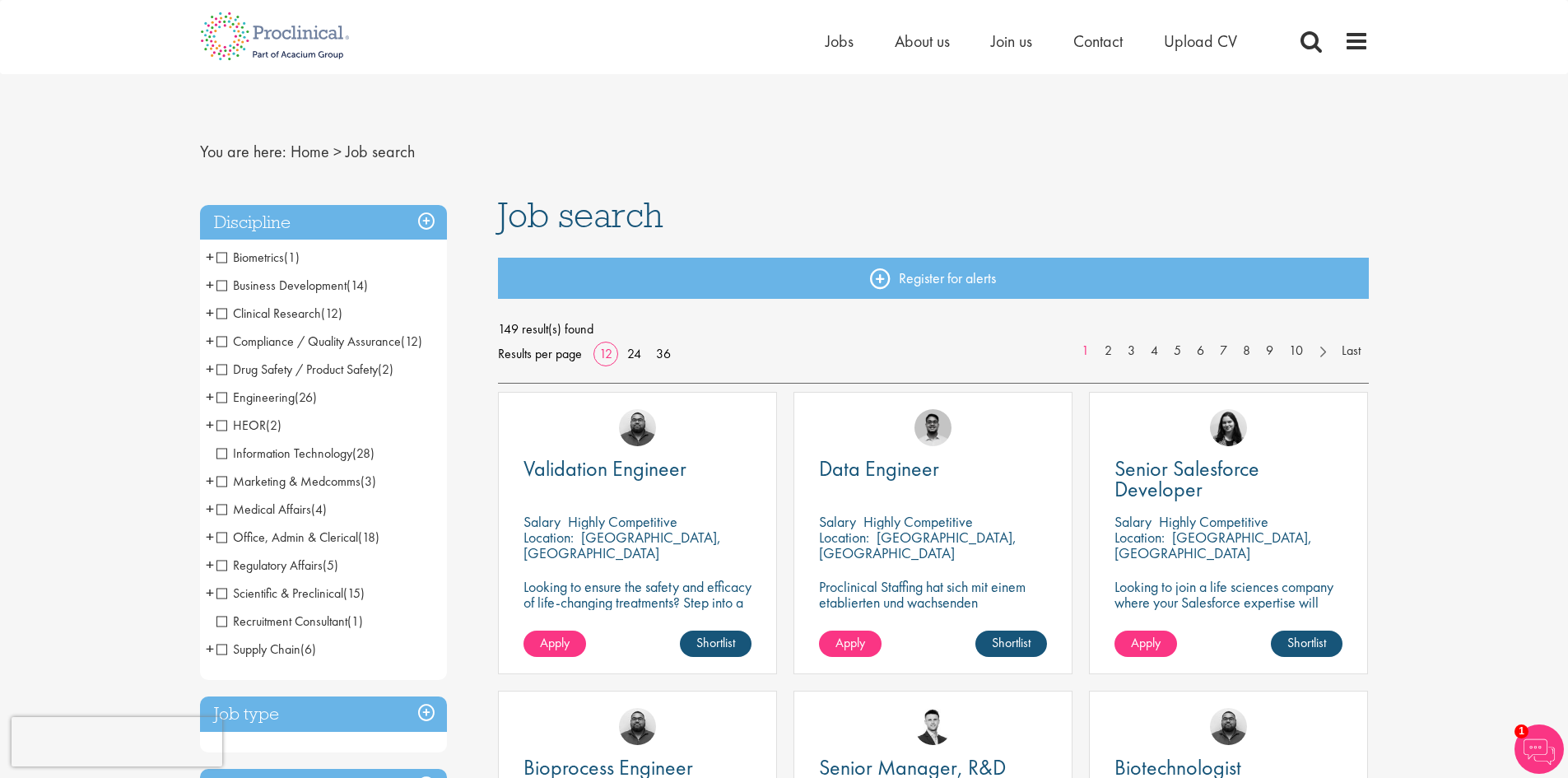
click at [226, 315] on span "Clinical Research" at bounding box center [269, 313] width 105 height 17
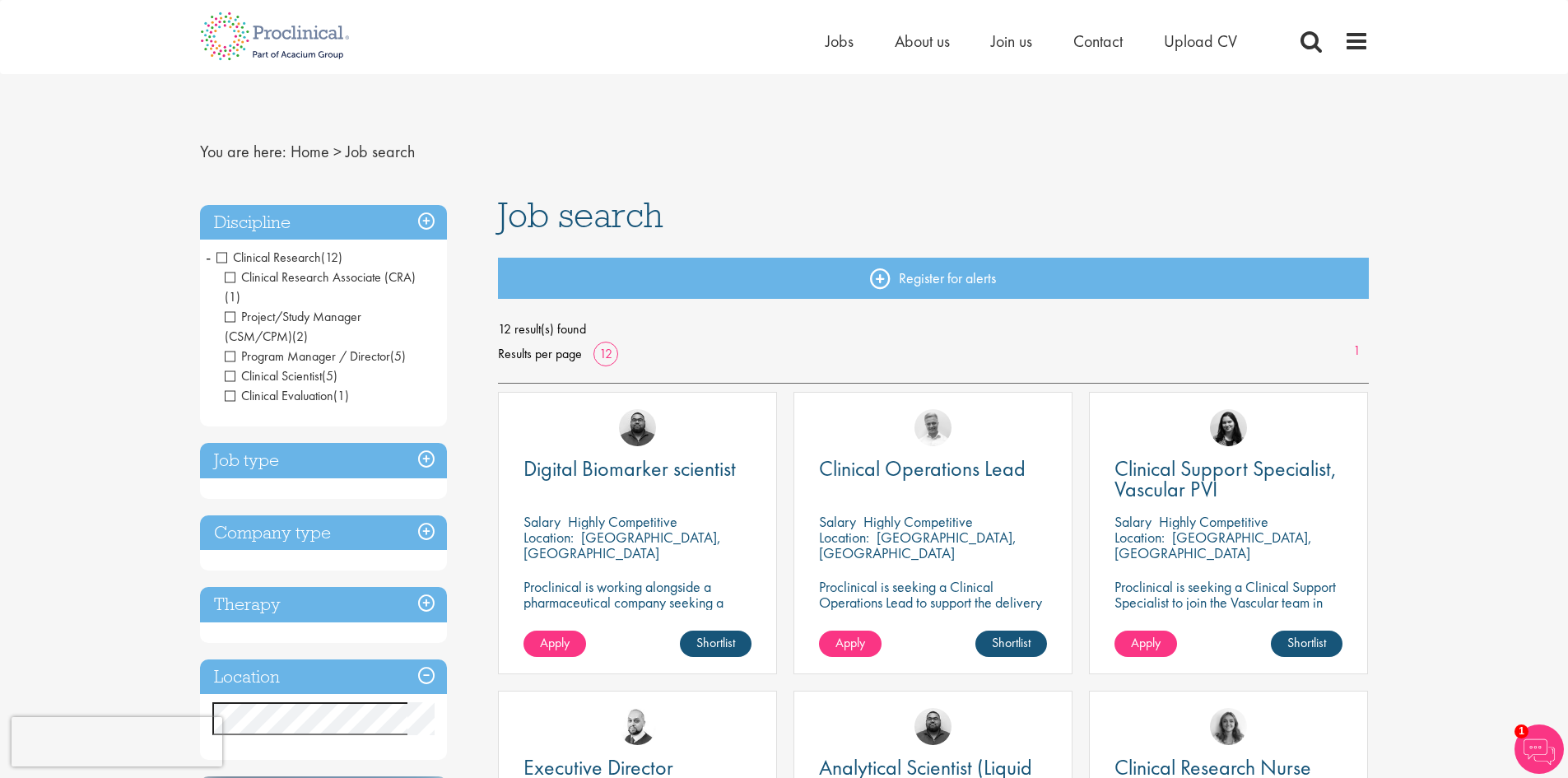
click at [431, 216] on h3 "Discipline" at bounding box center [324, 223] width 247 height 35
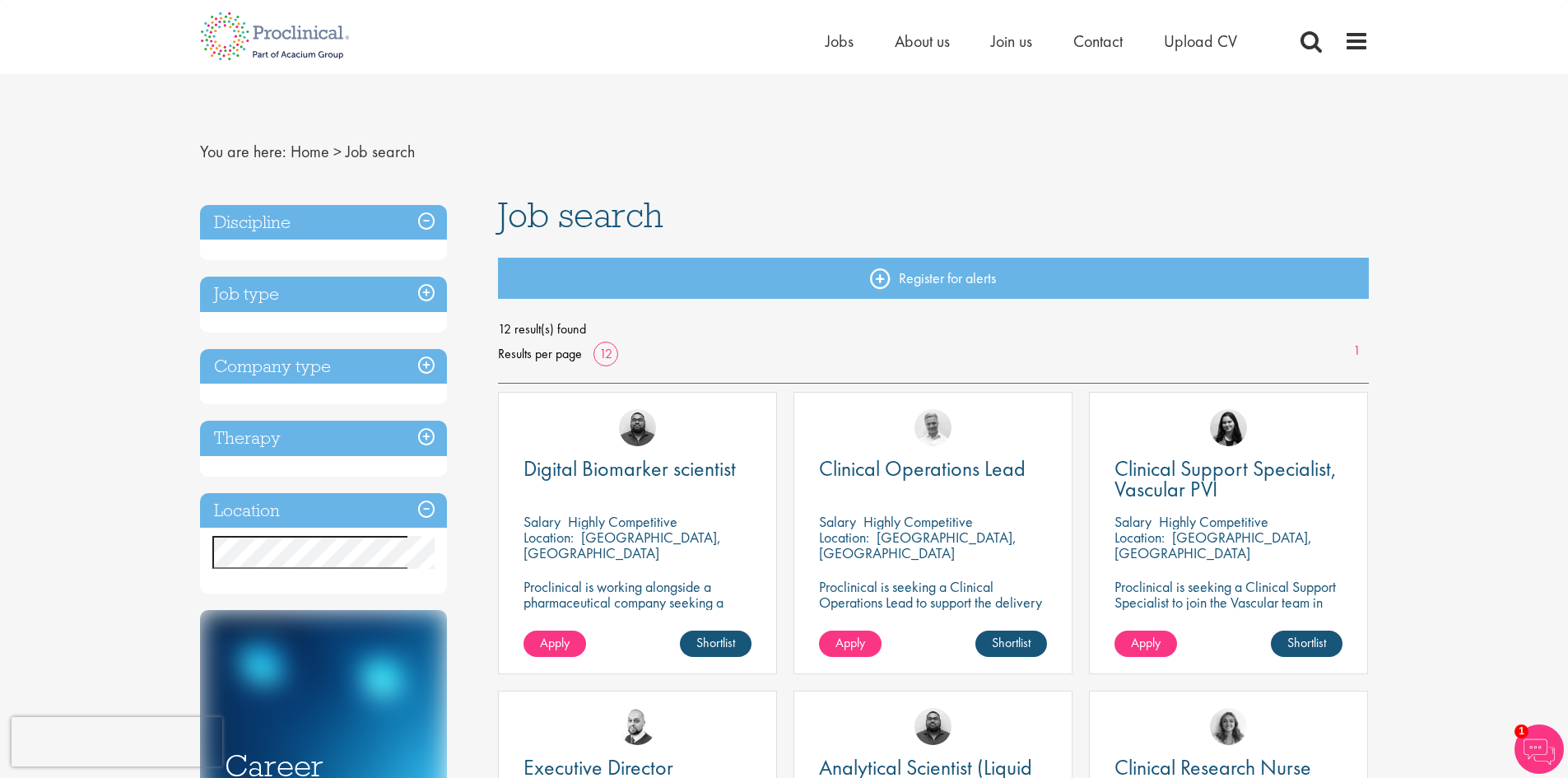
click at [431, 216] on h3 "Discipline" at bounding box center [324, 223] width 247 height 35
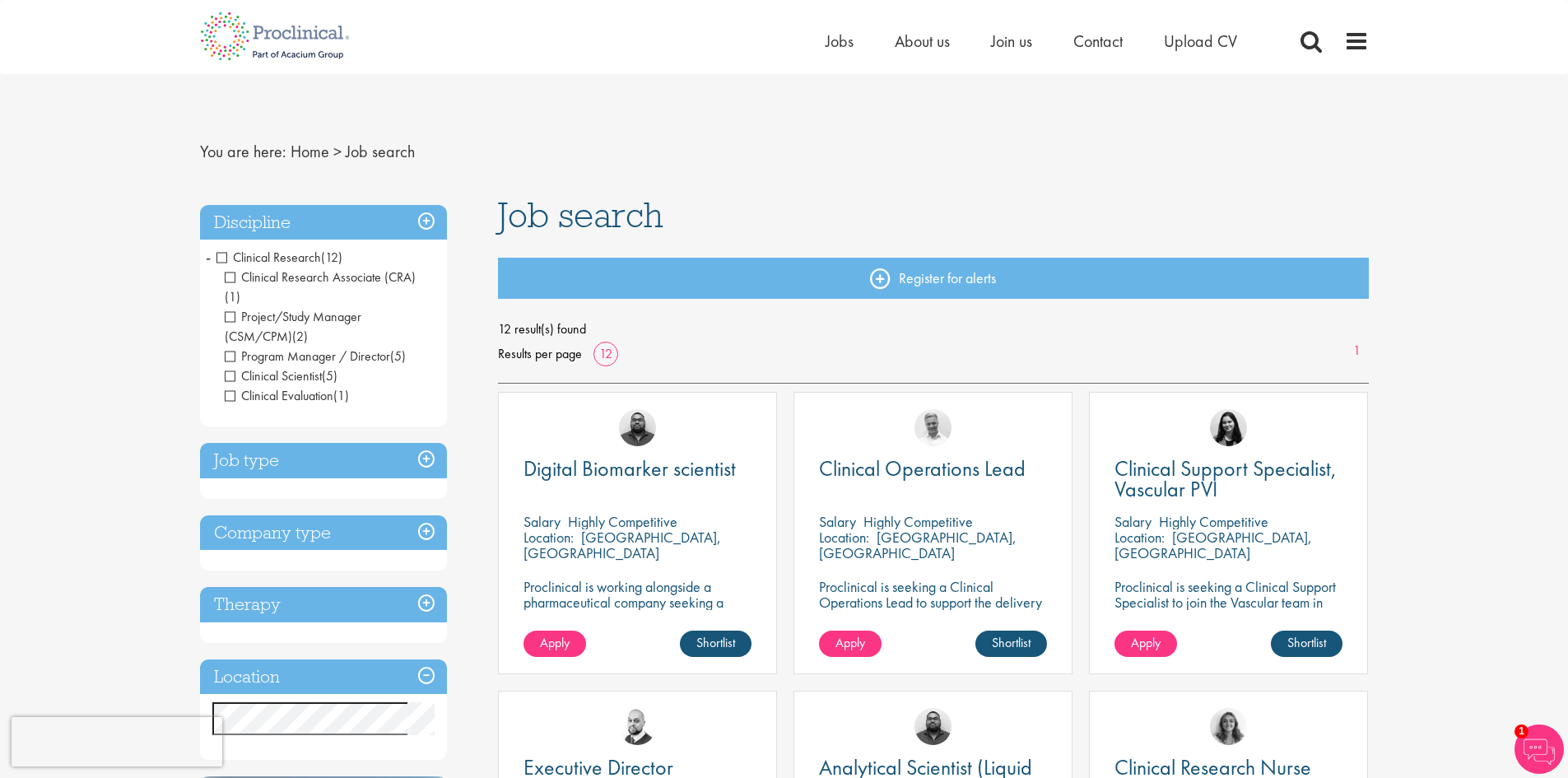
click at [217, 255] on span "Clinical Research" at bounding box center [269, 257] width 105 height 17
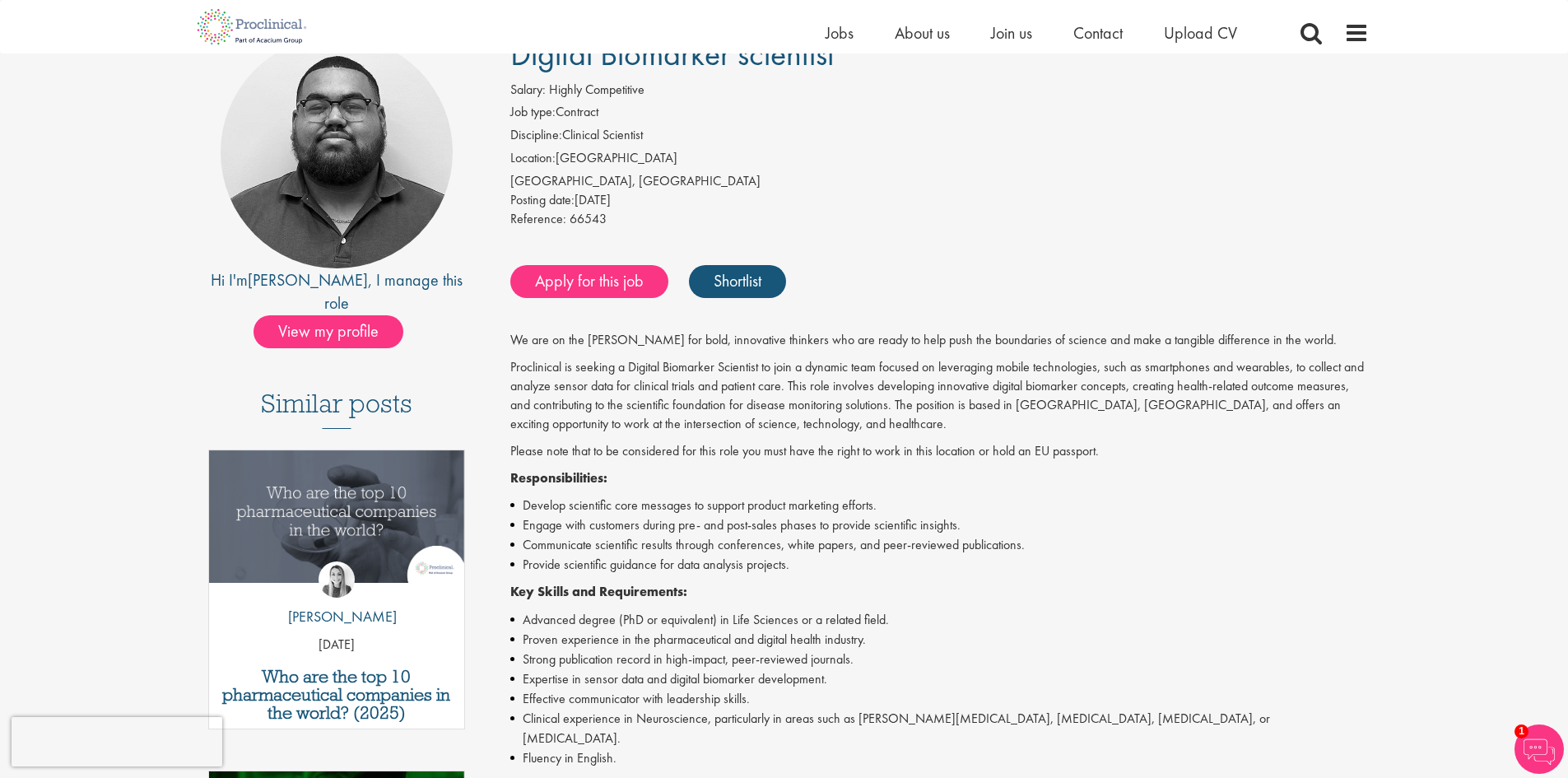
scroll to position [83, 0]
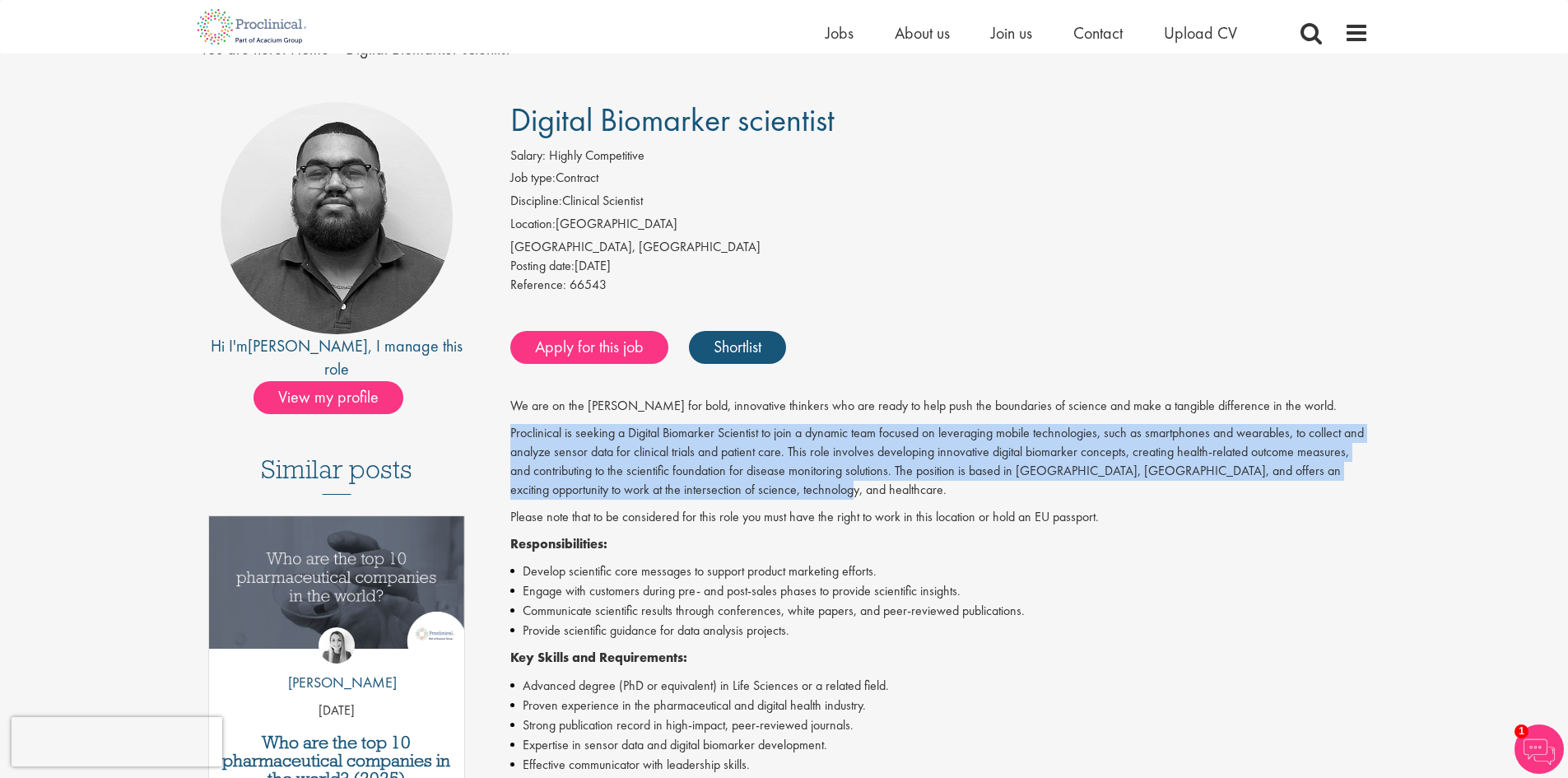
drag, startPoint x: 509, startPoint y: 436, endPoint x: 795, endPoint y: 482, distance: 289.7
click at [795, 482] on div "Digital Biomarker scientist Salary: Highly Competitive Job type: Contract Disci…" at bounding box center [933, 766] width 896 height 1328
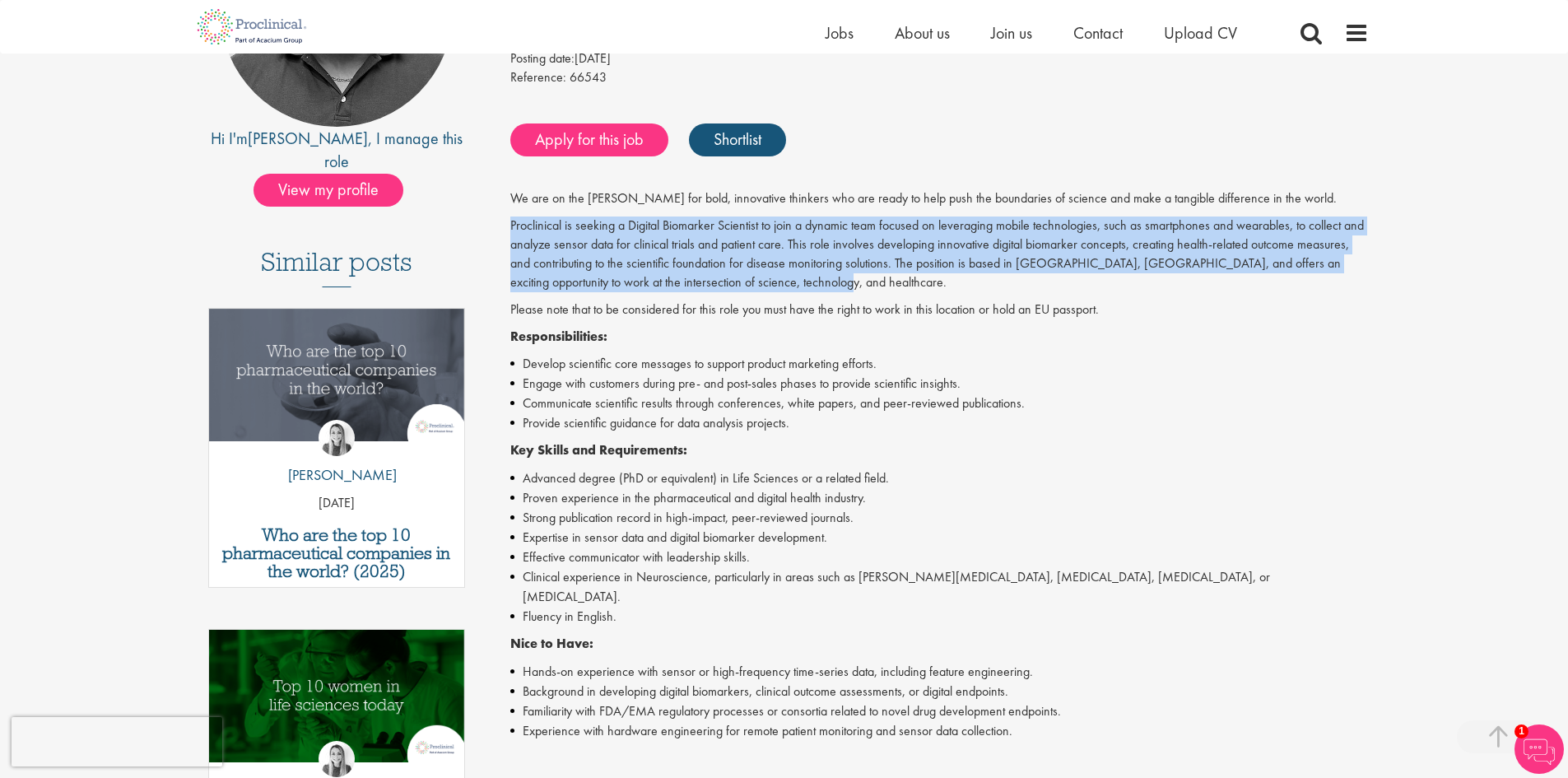
scroll to position [329, 0]
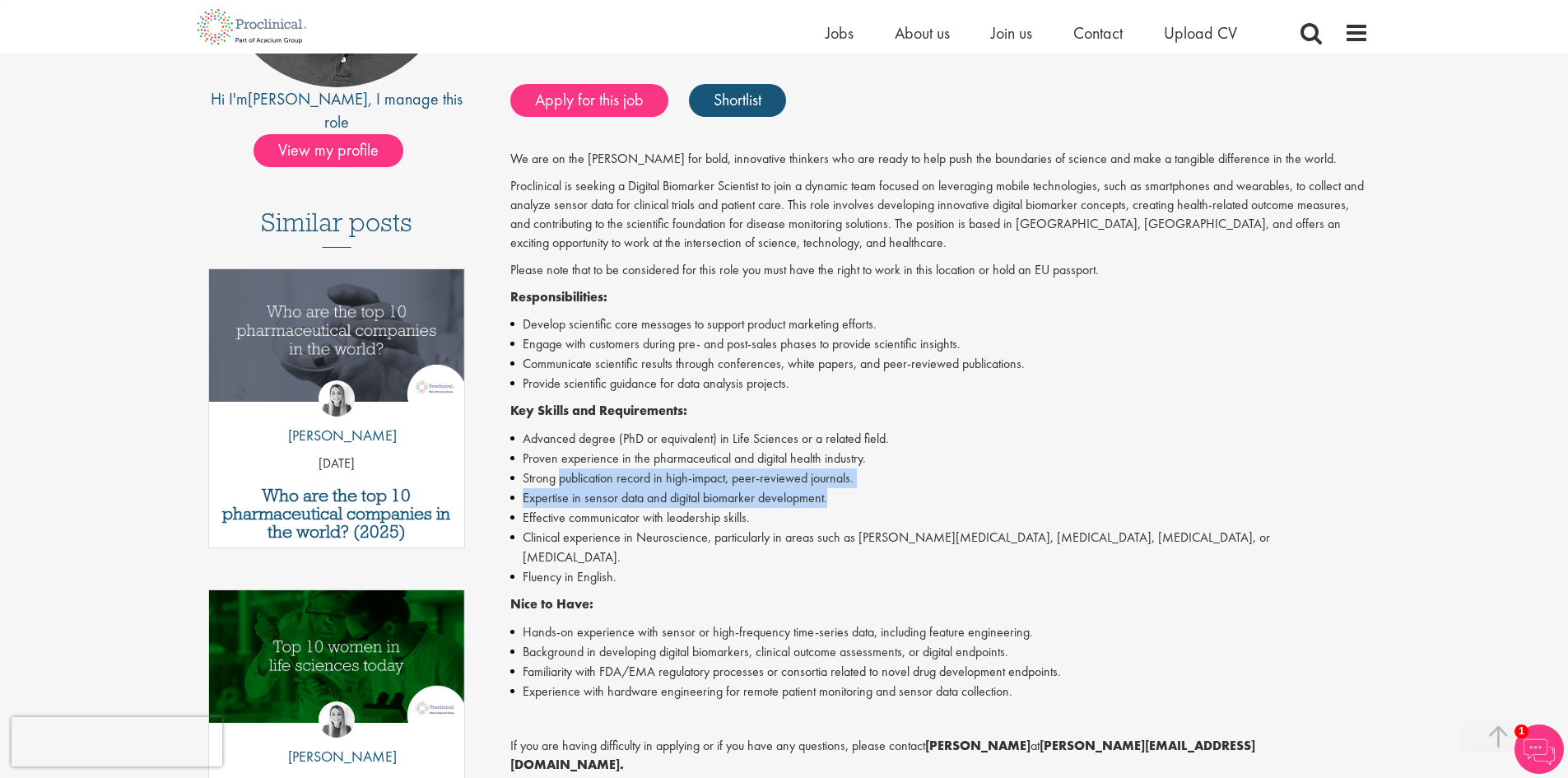
drag, startPoint x: 558, startPoint y: 482, endPoint x: 860, endPoint y: 489, distance: 302.1
click at [860, 489] on ul "Advanced degree (PhD or equivalent) in Life Sciences or a related field. Proven…" at bounding box center [940, 508] width 859 height 158
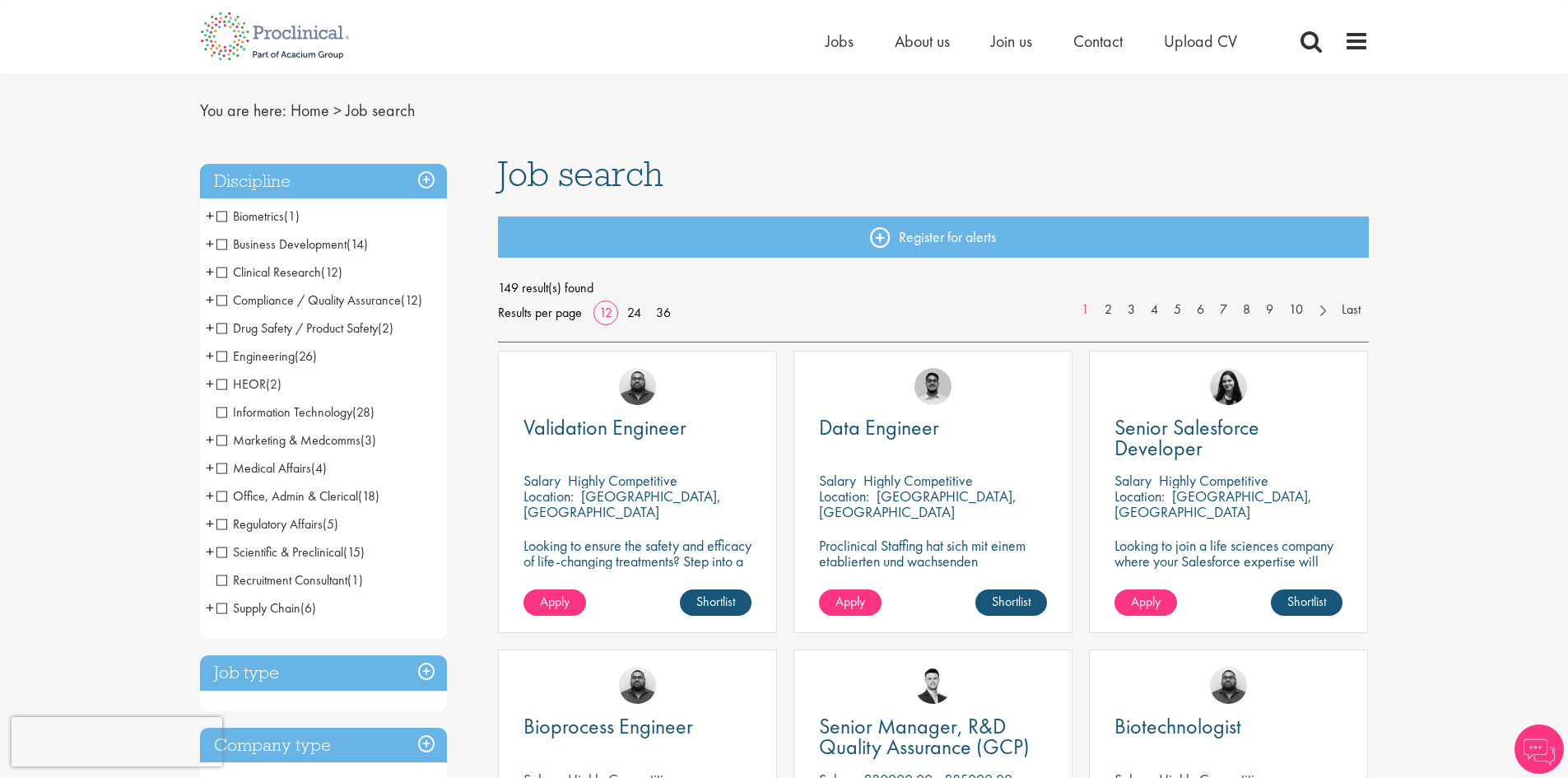
scroll to position [83, 0]
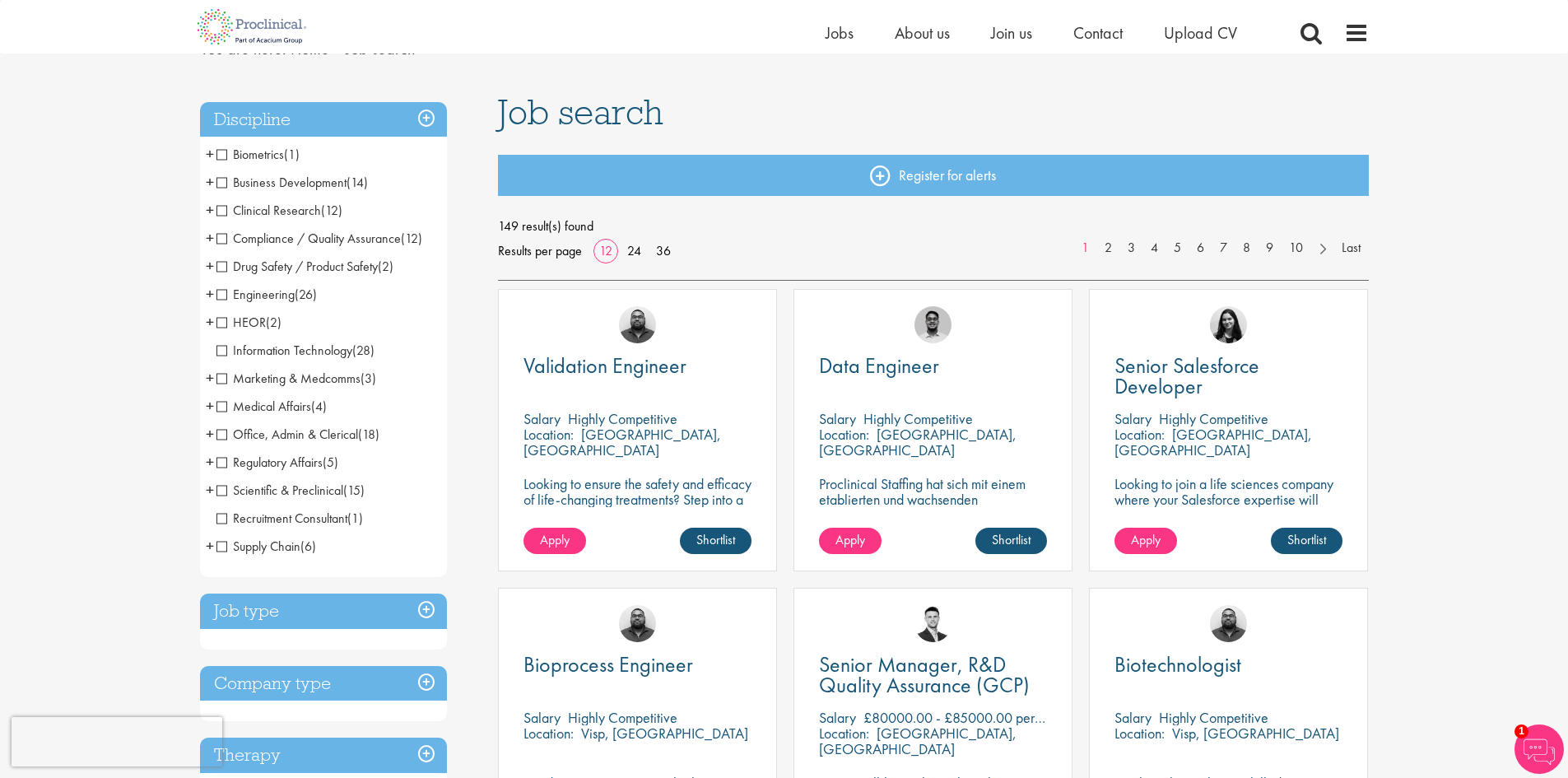
click at [219, 158] on span "Biometrics" at bounding box center [249, 154] width 67 height 17
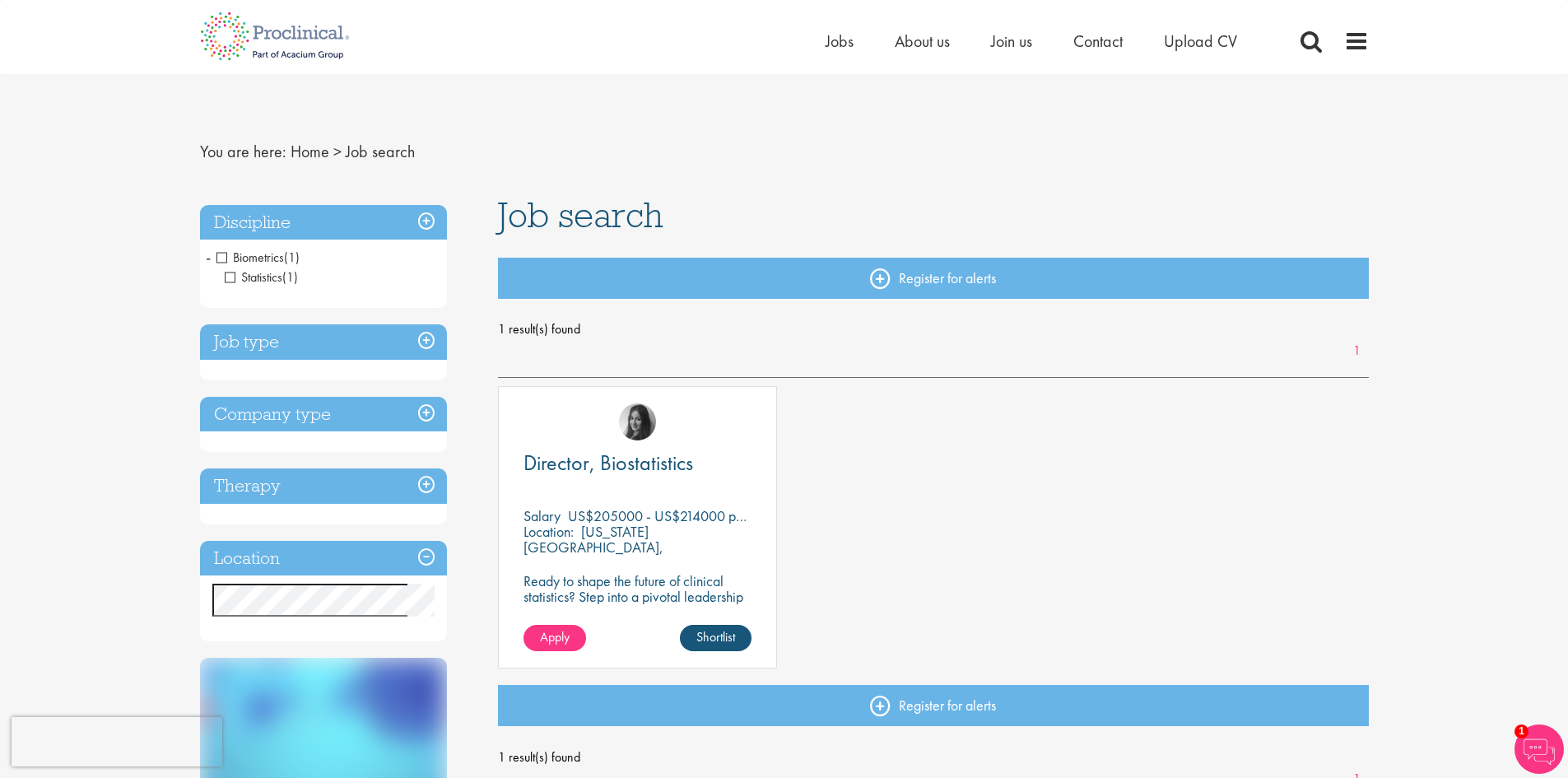
click at [223, 251] on span "Biometrics" at bounding box center [249, 257] width 67 height 17
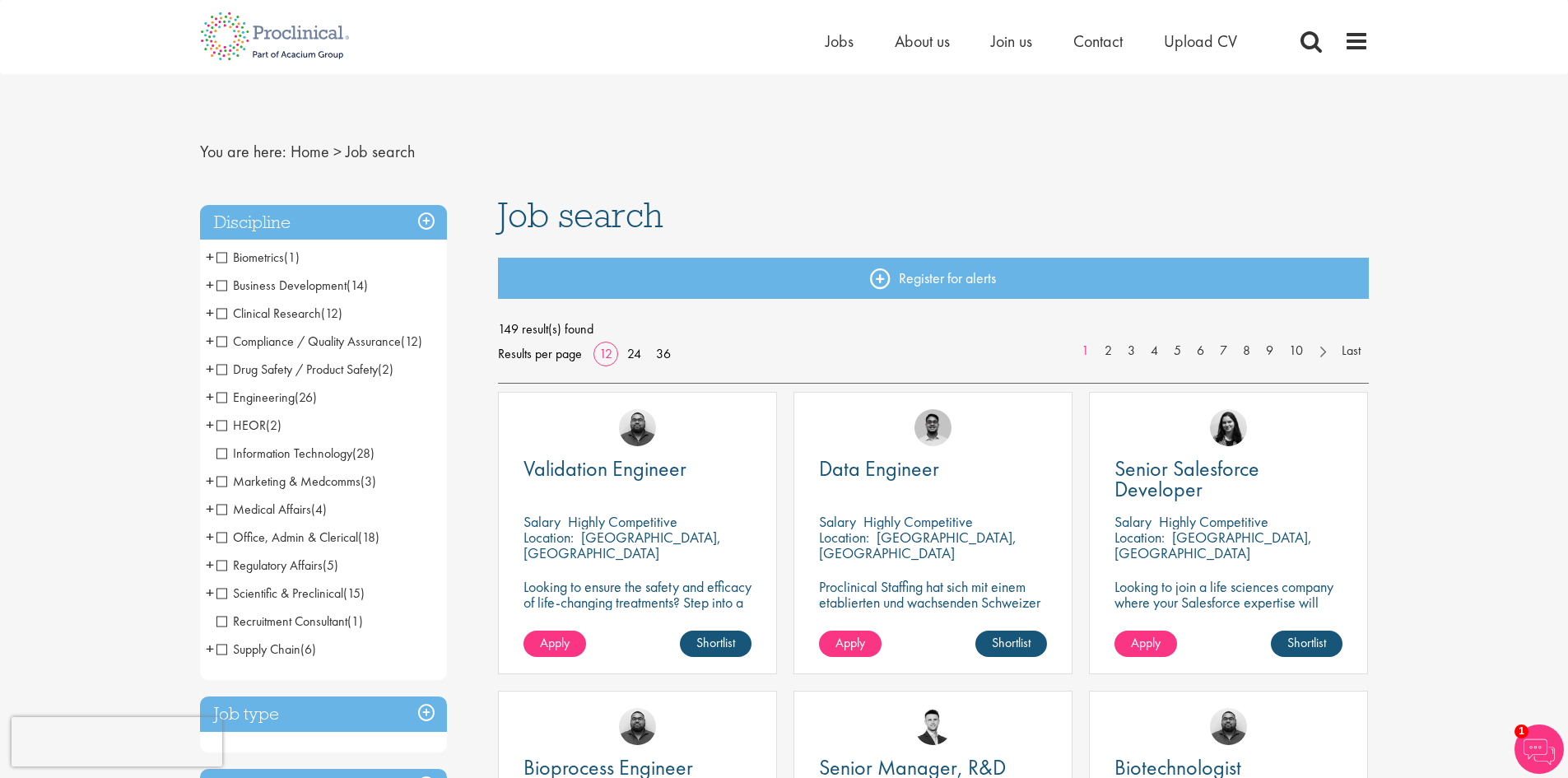
click at [286, 593] on span "Scientific & Preclinical" at bounding box center [280, 593] width 127 height 17
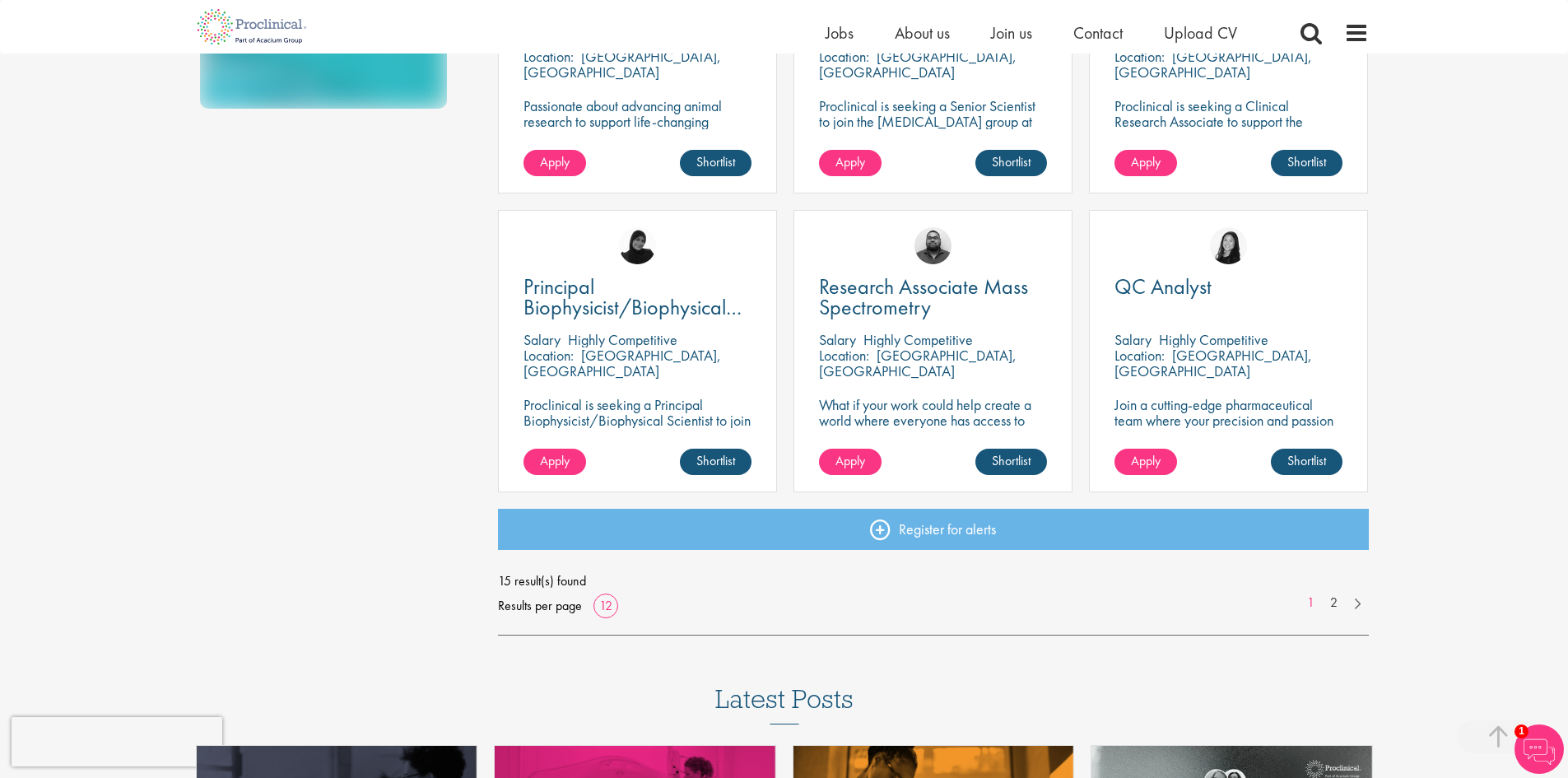
scroll to position [1070, 0]
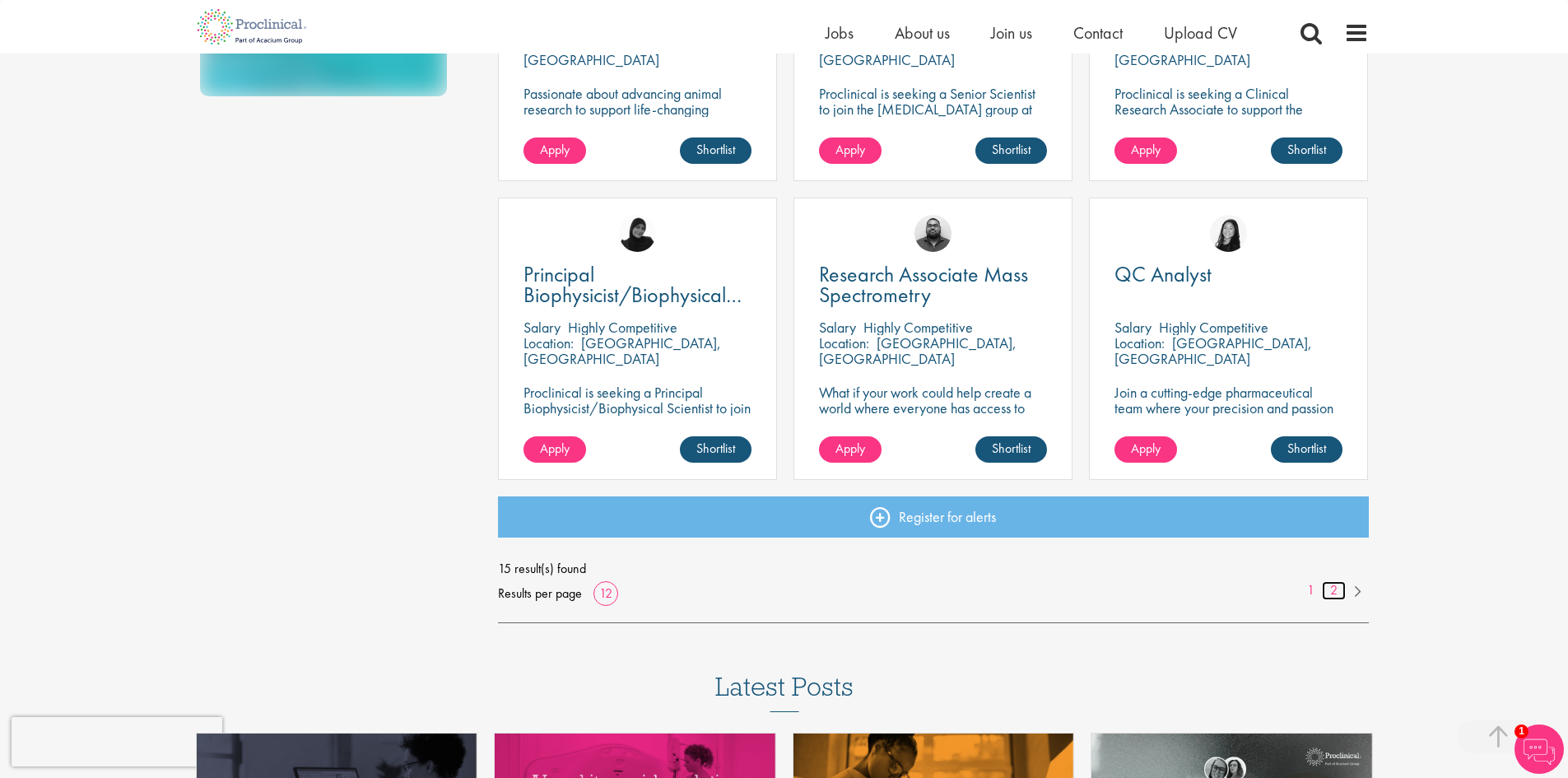
click at [1333, 586] on link "2" at bounding box center [1334, 590] width 24 height 19
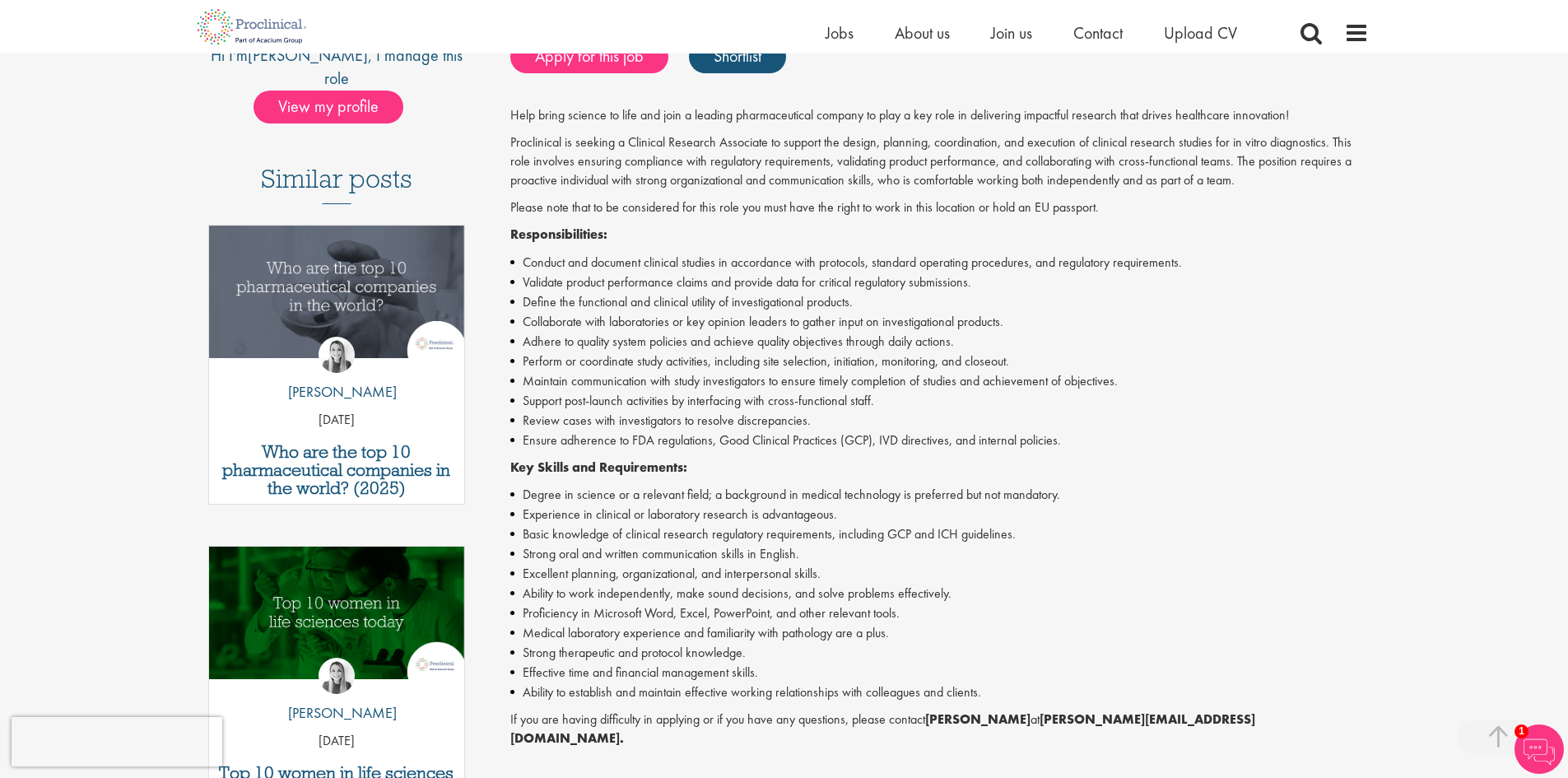
scroll to position [412, 0]
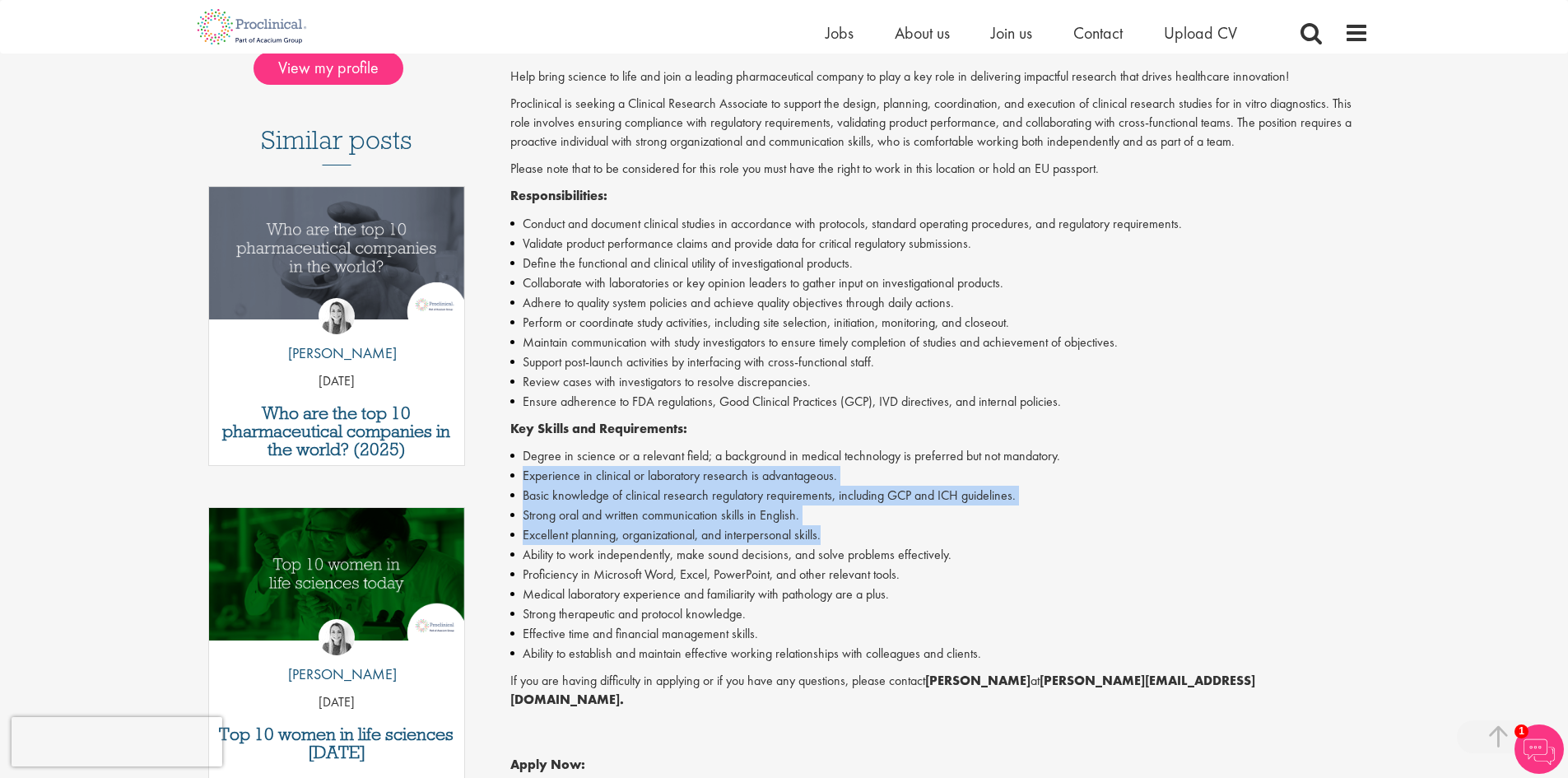
drag, startPoint x: 525, startPoint y: 477, endPoint x: 886, endPoint y: 531, distance: 365.0
click at [886, 531] on ul "Degree in science or a relevant field; a background in medical technology is pr…" at bounding box center [940, 555] width 859 height 217
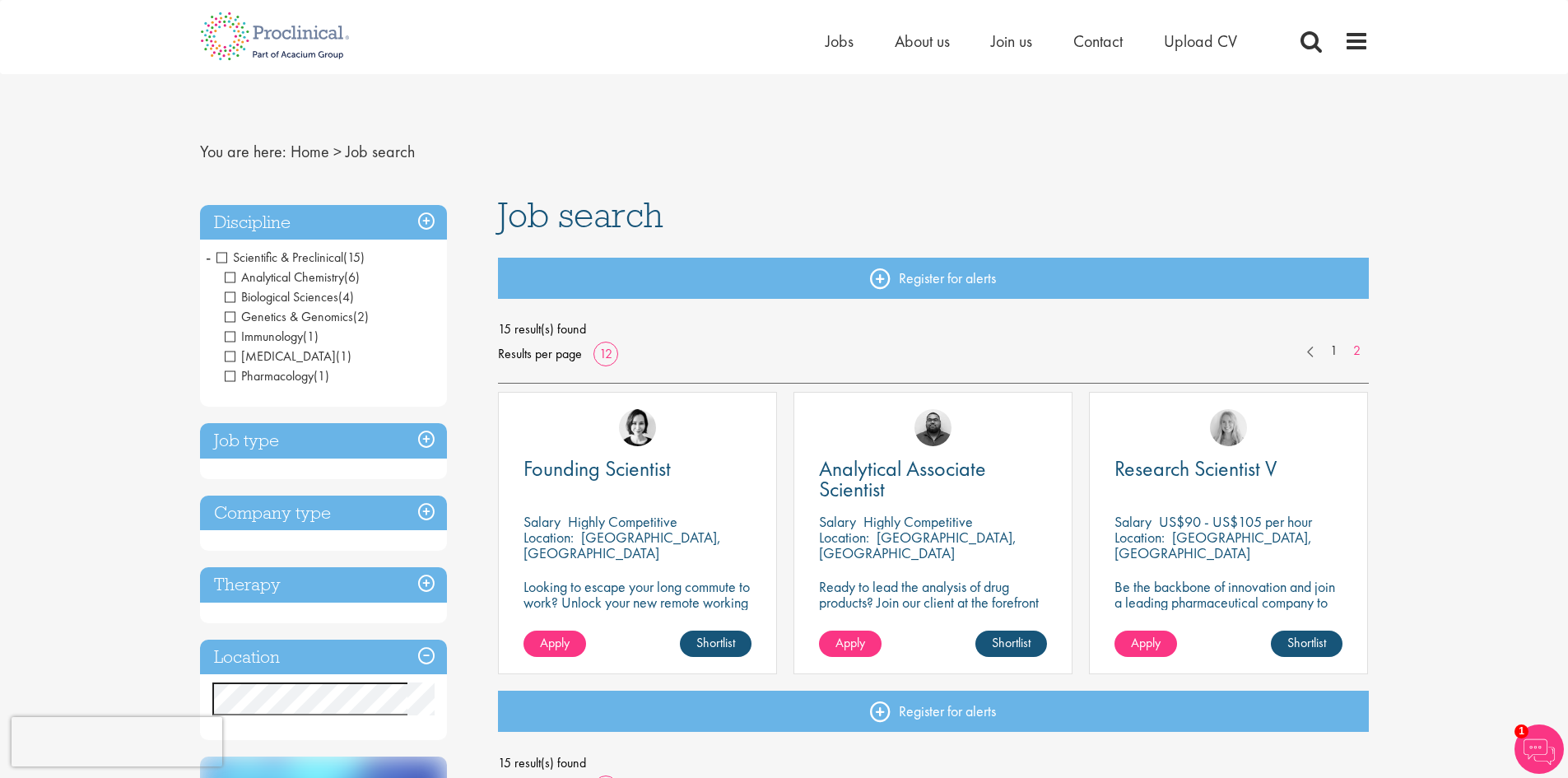
click at [221, 254] on span "Scientific & Preclinical" at bounding box center [280, 257] width 127 height 17
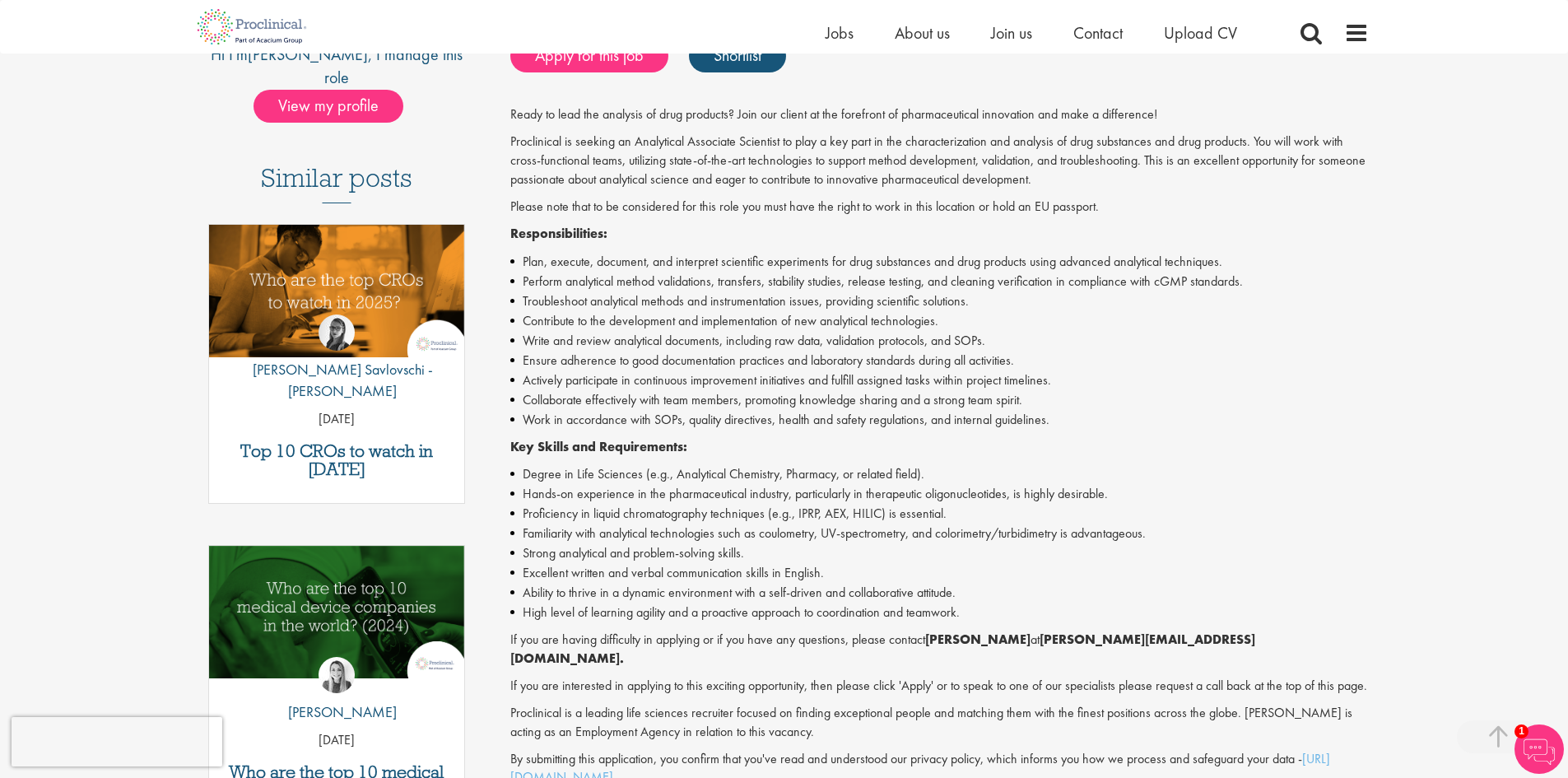
scroll to position [412, 0]
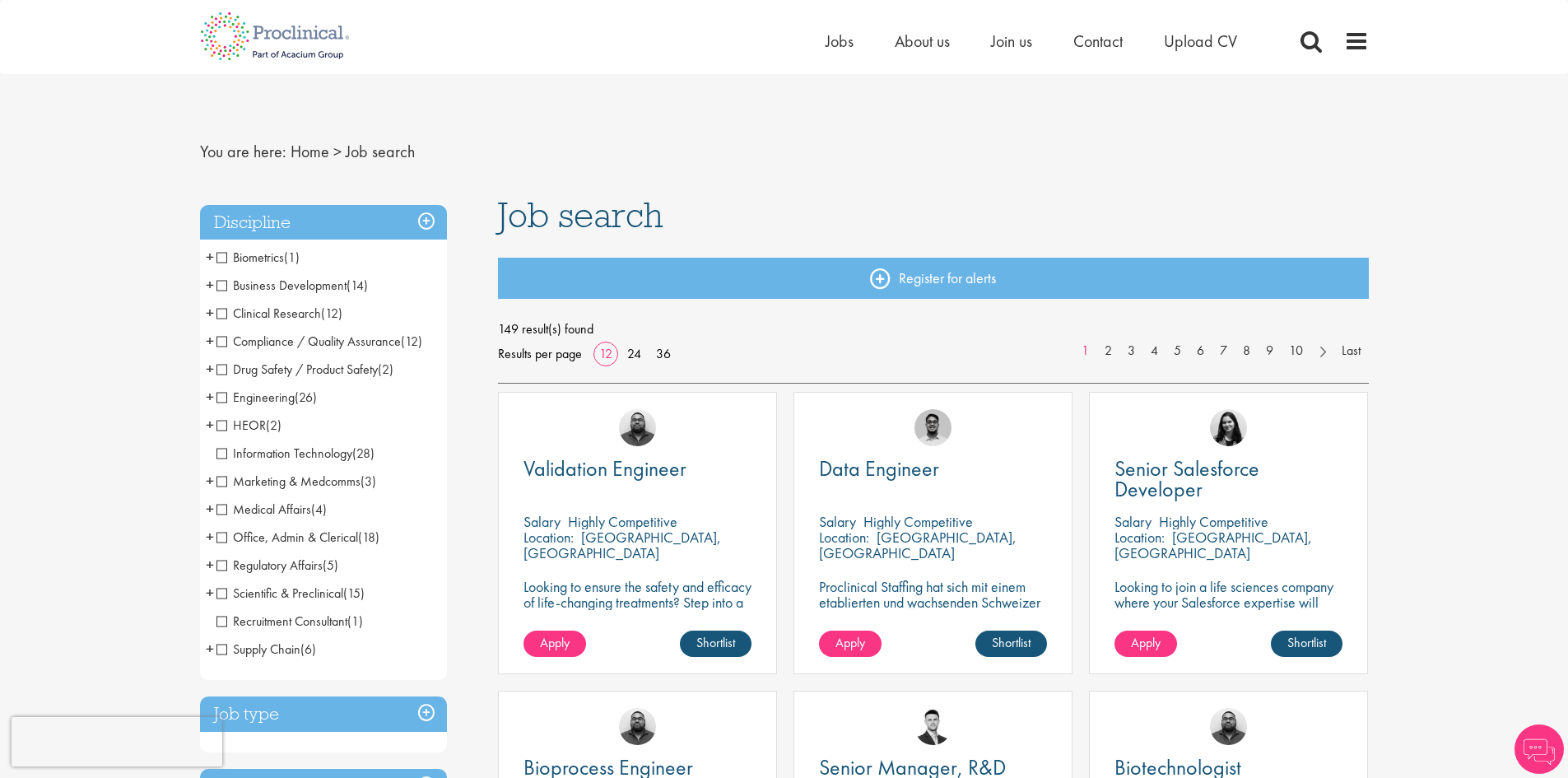
click at [223, 311] on span "Clinical Research" at bounding box center [269, 313] width 105 height 17
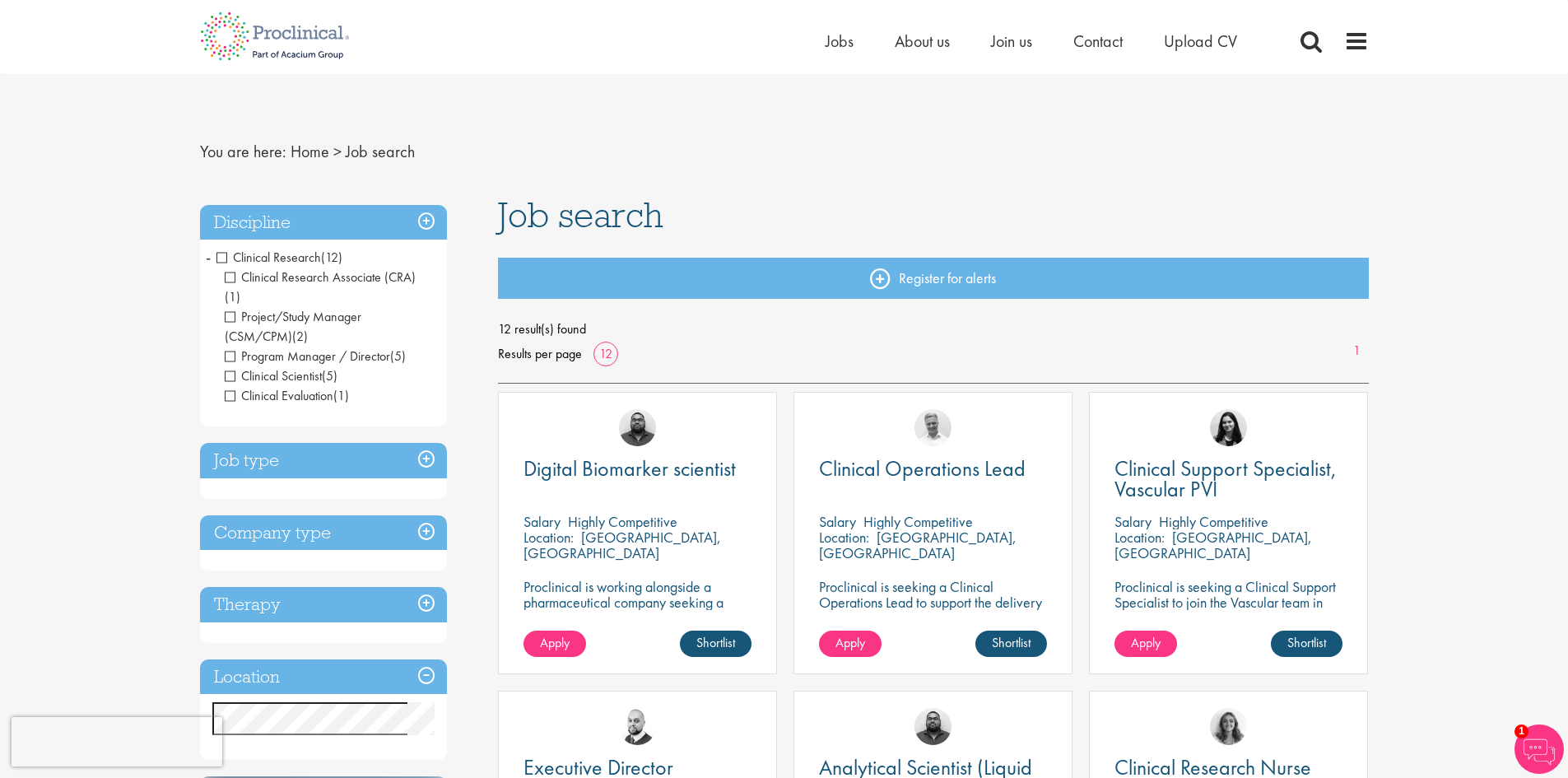
click at [223, 253] on span "Clinical Research" at bounding box center [269, 257] width 105 height 17
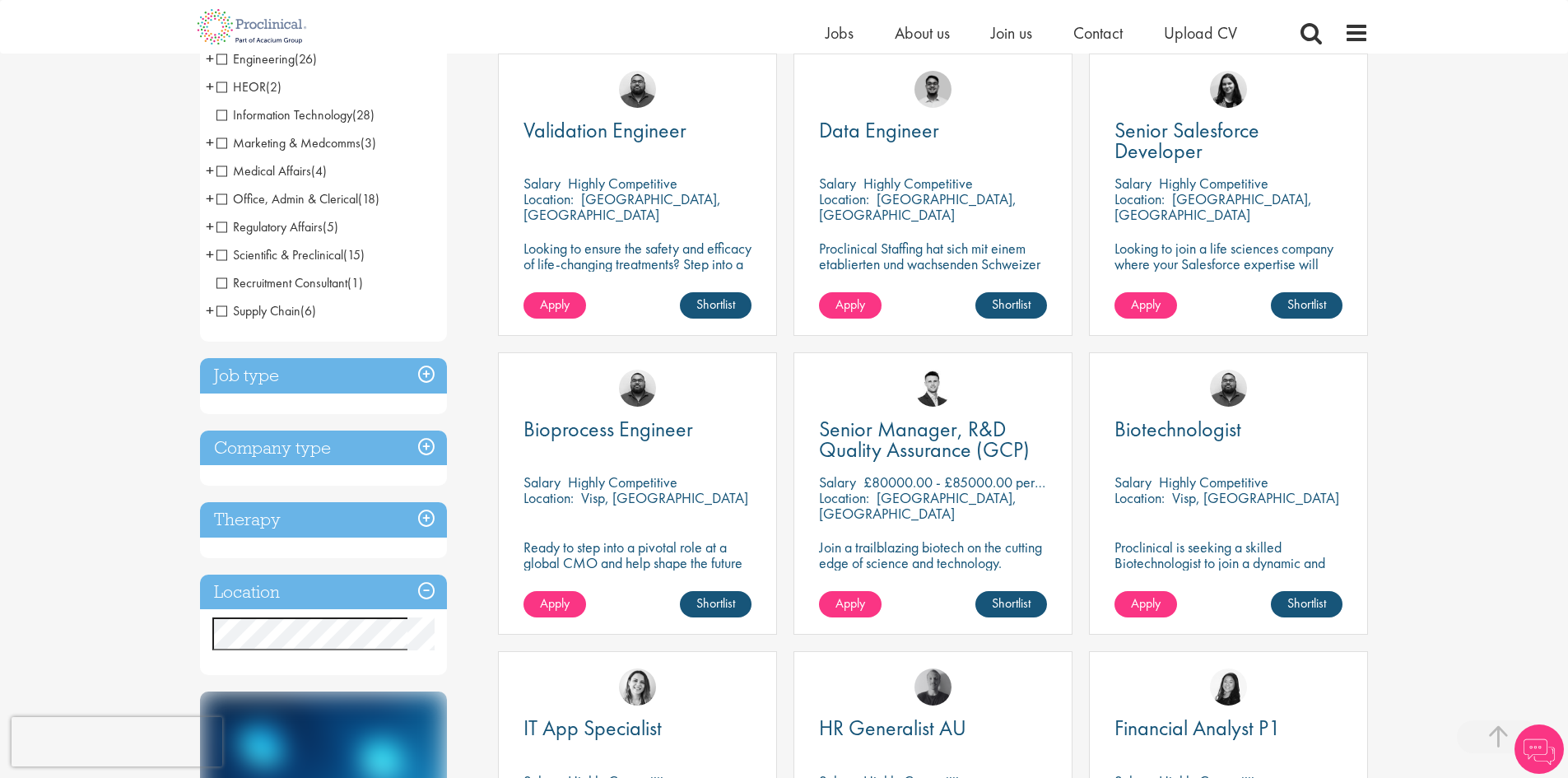
scroll to position [329, 0]
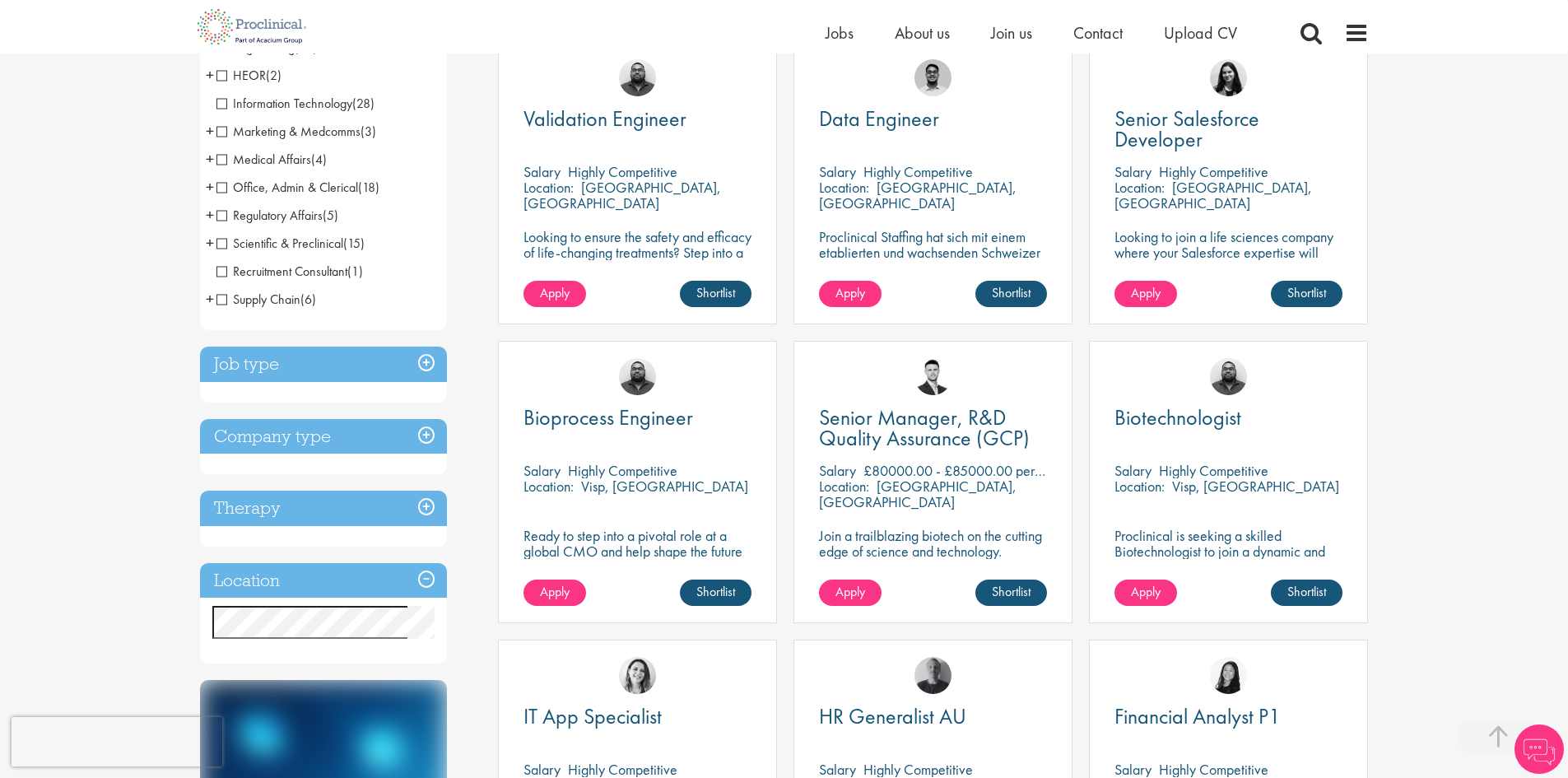
click at [417, 359] on h3 "Job type" at bounding box center [324, 364] width 247 height 35
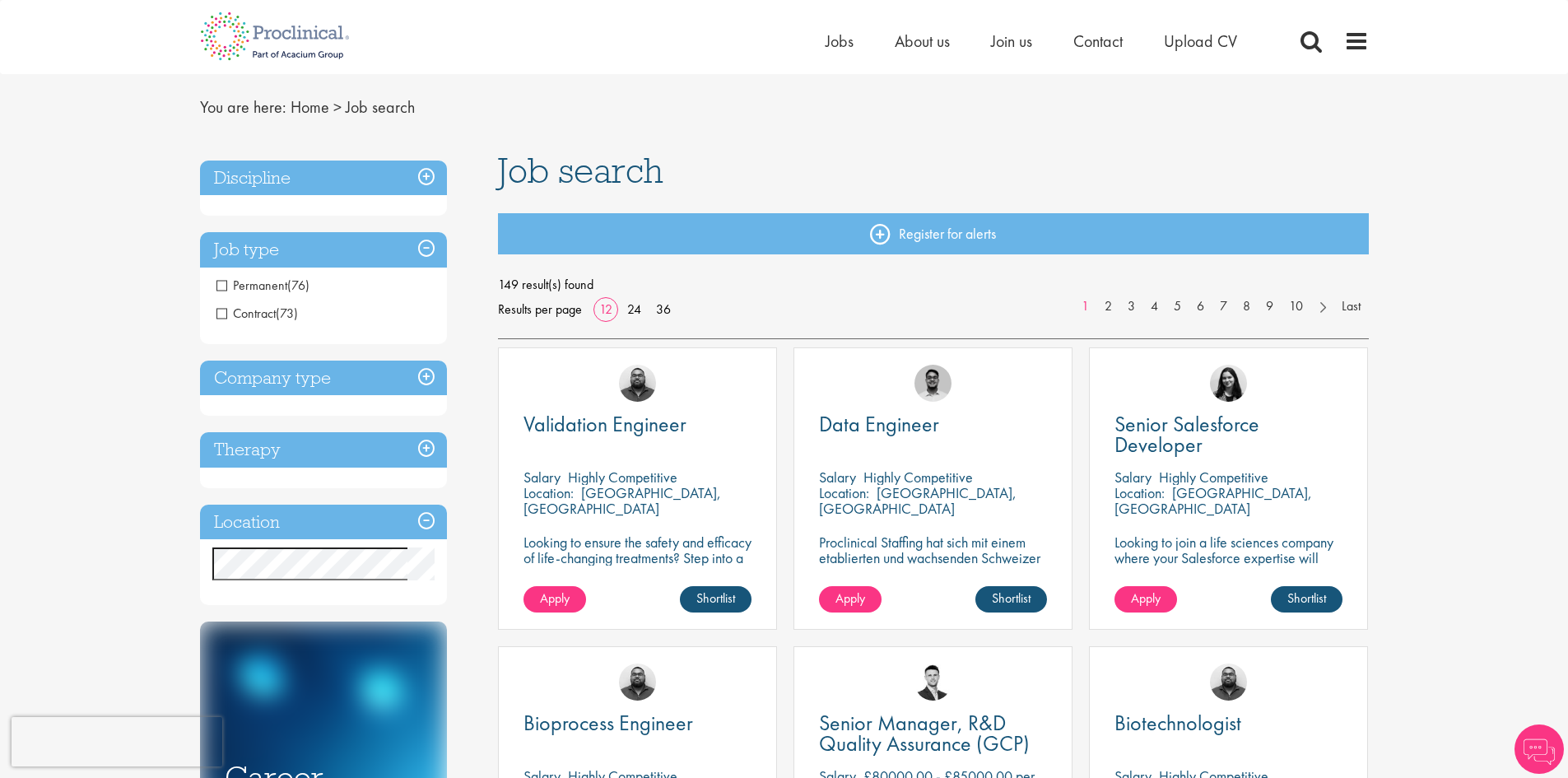
scroll to position [0, 0]
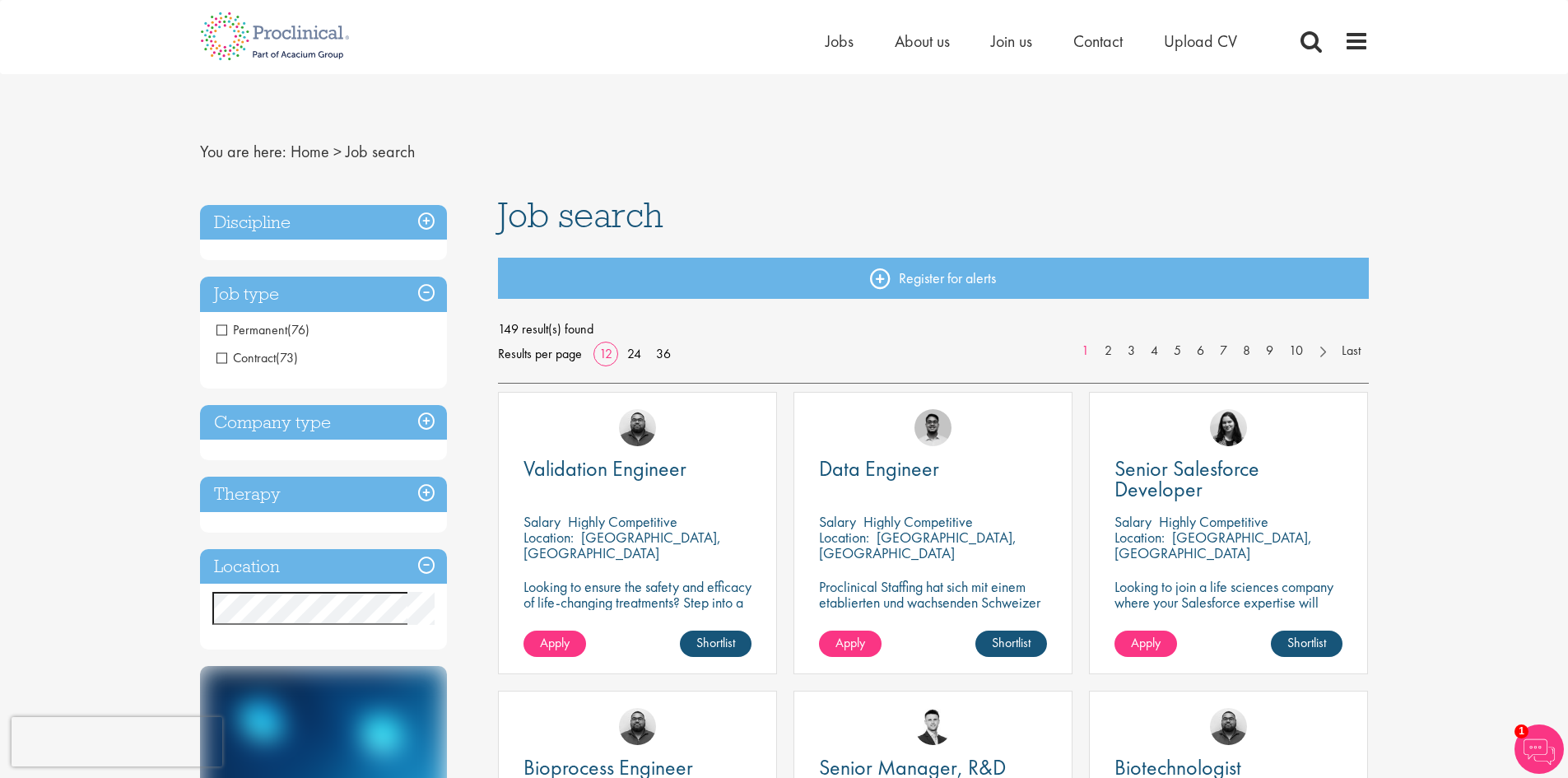
click at [428, 223] on h3 "Discipline" at bounding box center [324, 223] width 247 height 35
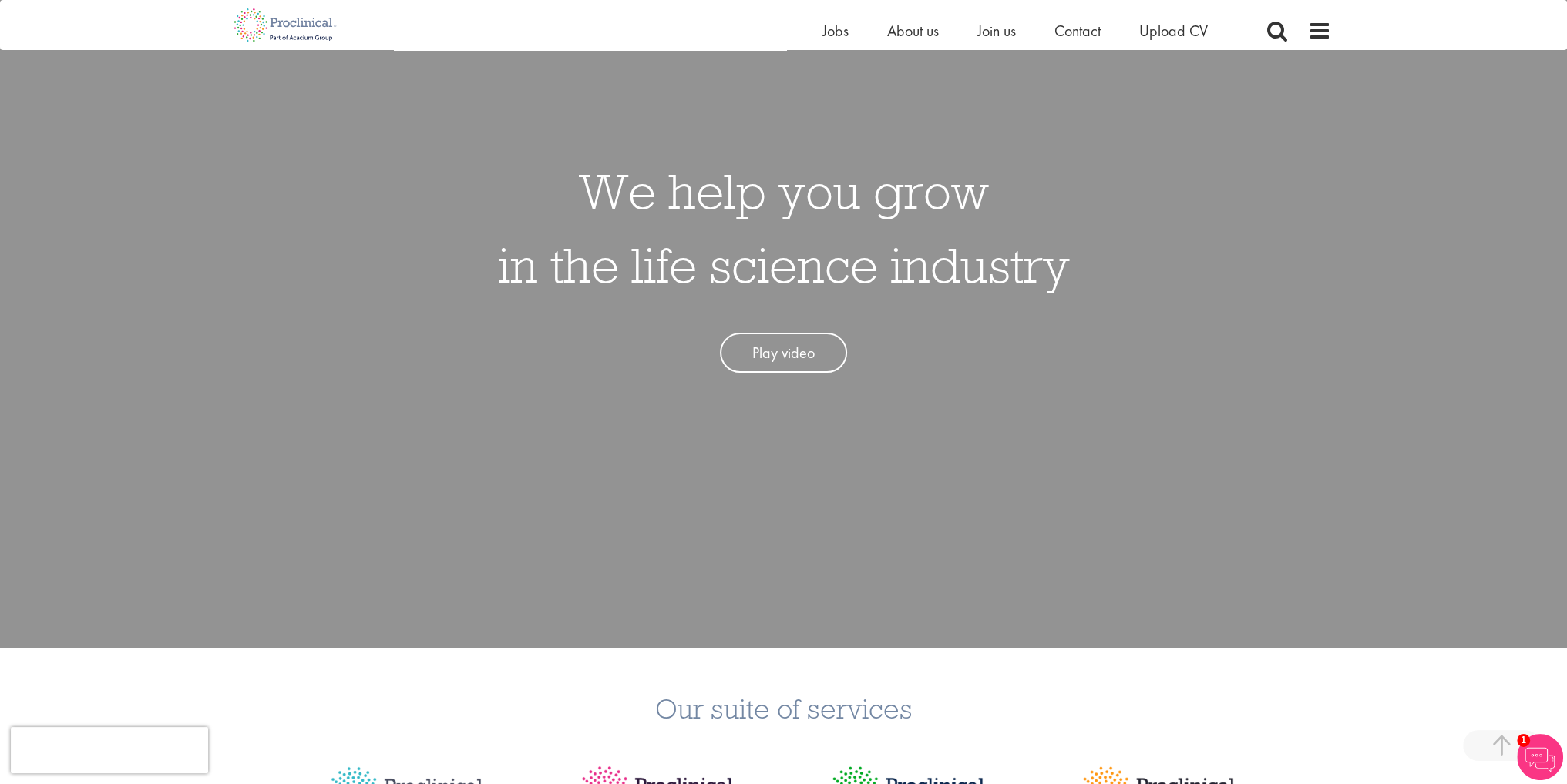
scroll to position [154, 0]
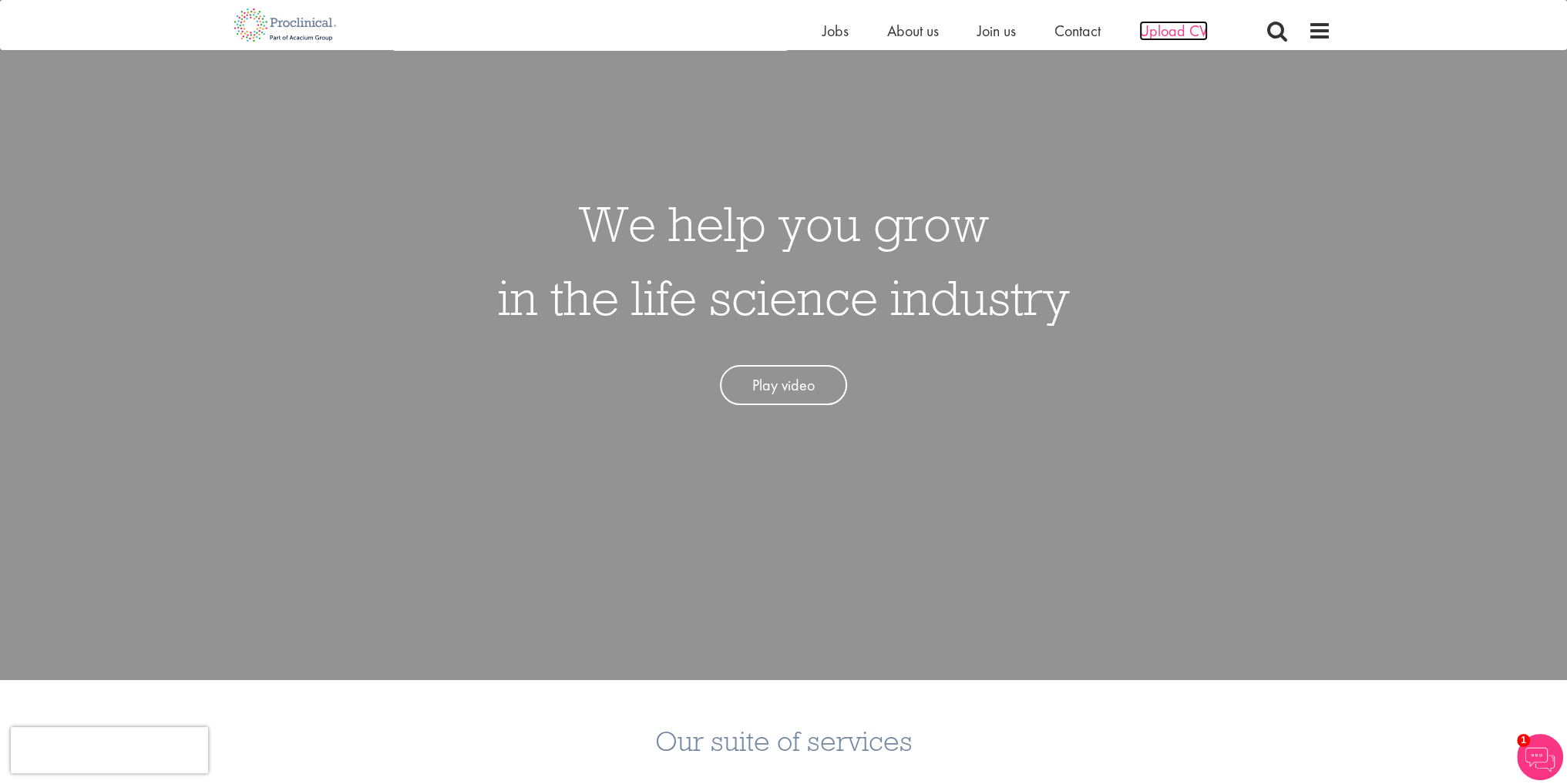
click at [1147, 26] on span "Upload CV" at bounding box center [1174, 30] width 69 height 20
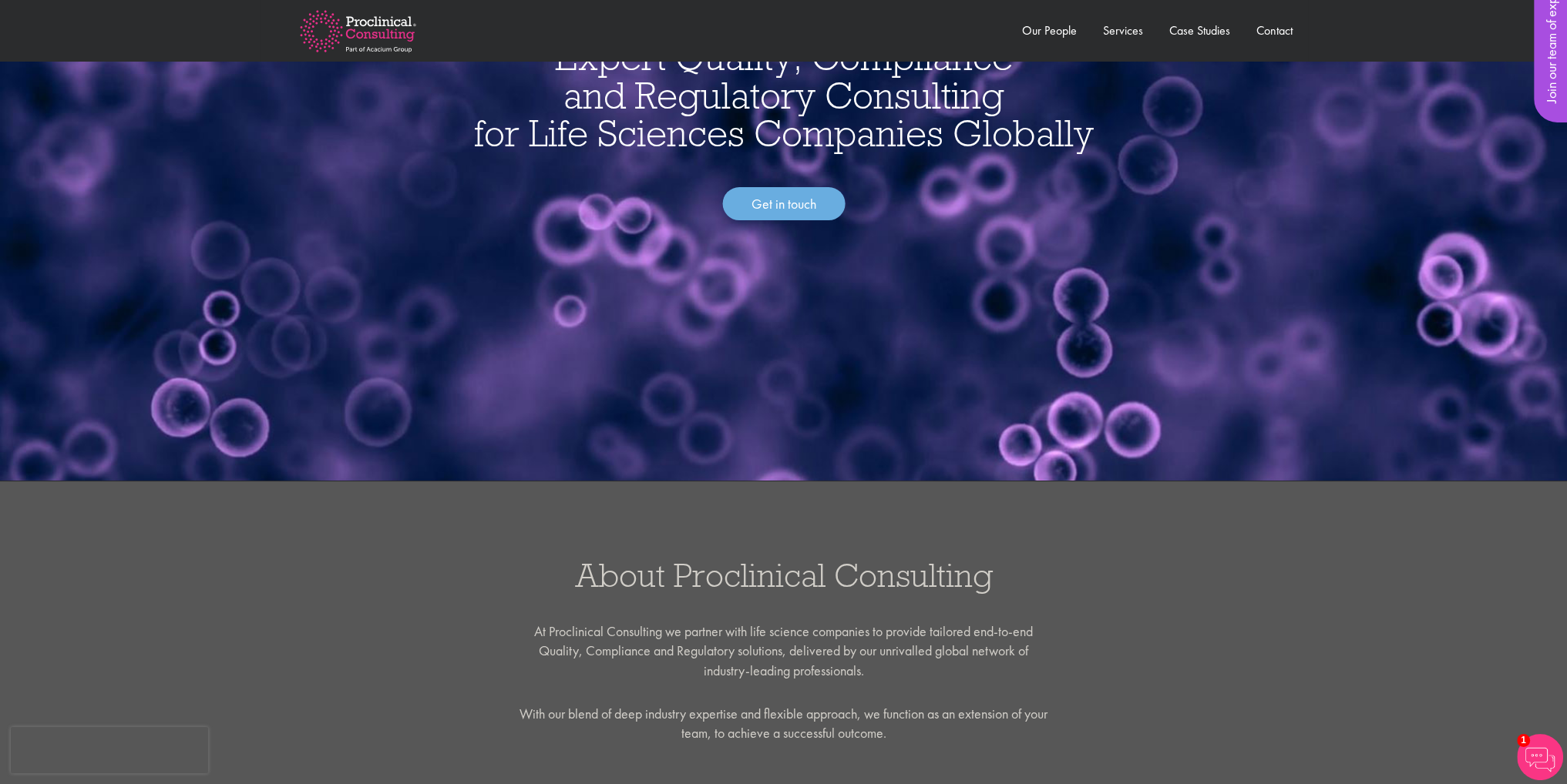
scroll to position [154, 0]
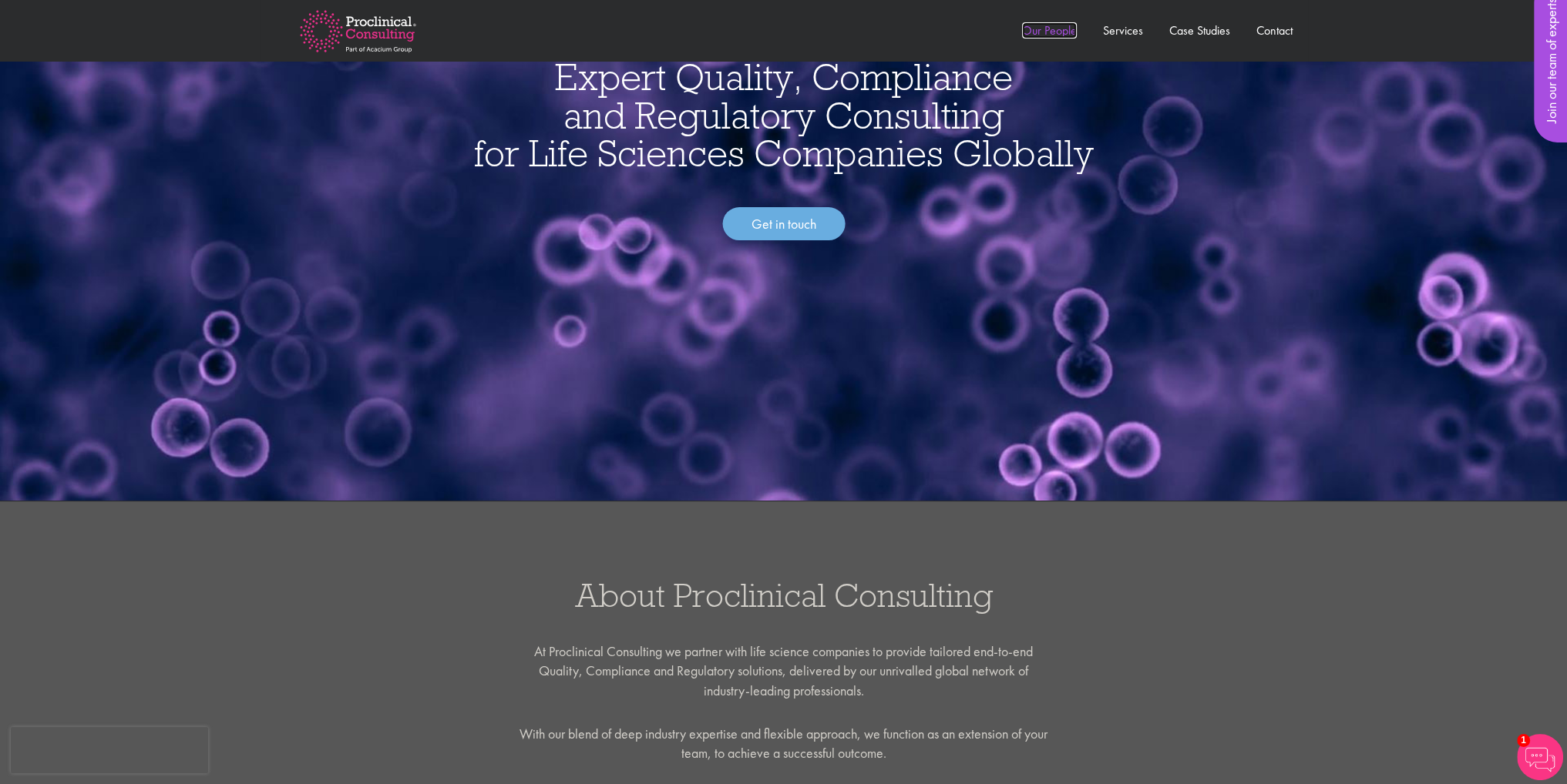
click at [1073, 36] on link "Our People" at bounding box center [1050, 30] width 55 height 16
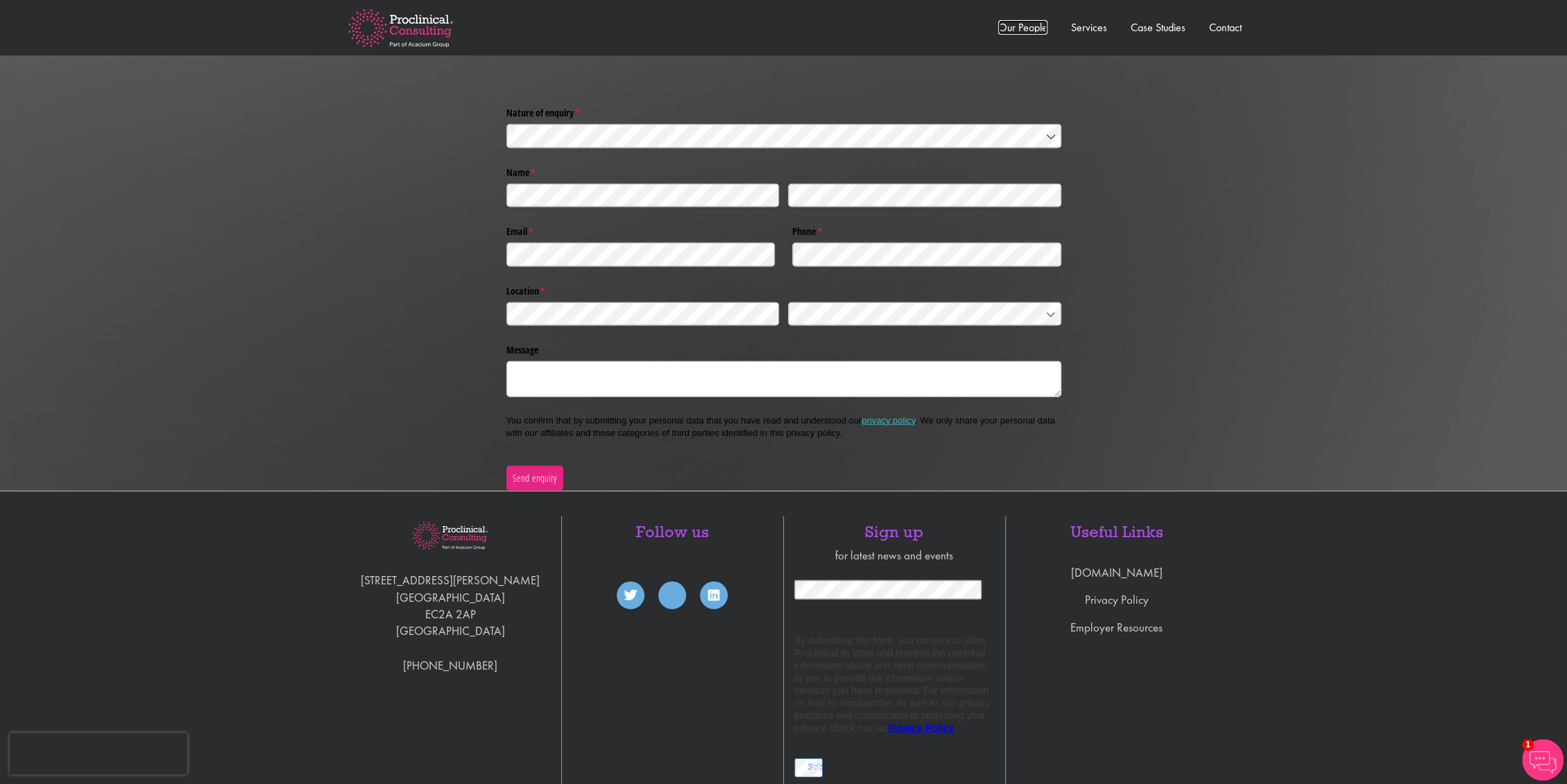
scroll to position [2928, 0]
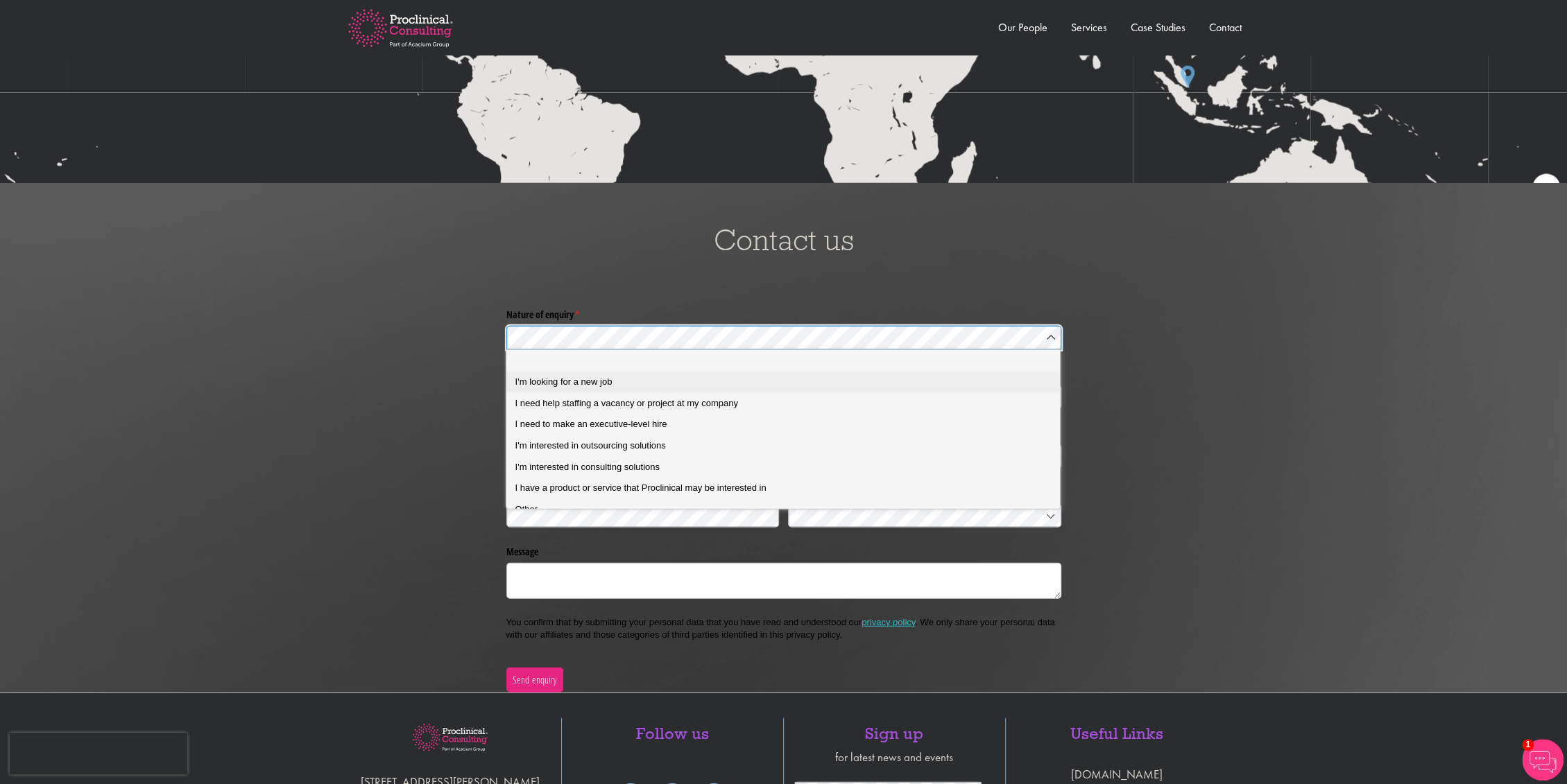
click at [660, 387] on div "I'm looking for a new job" at bounding box center [789, 382] width 548 height 12
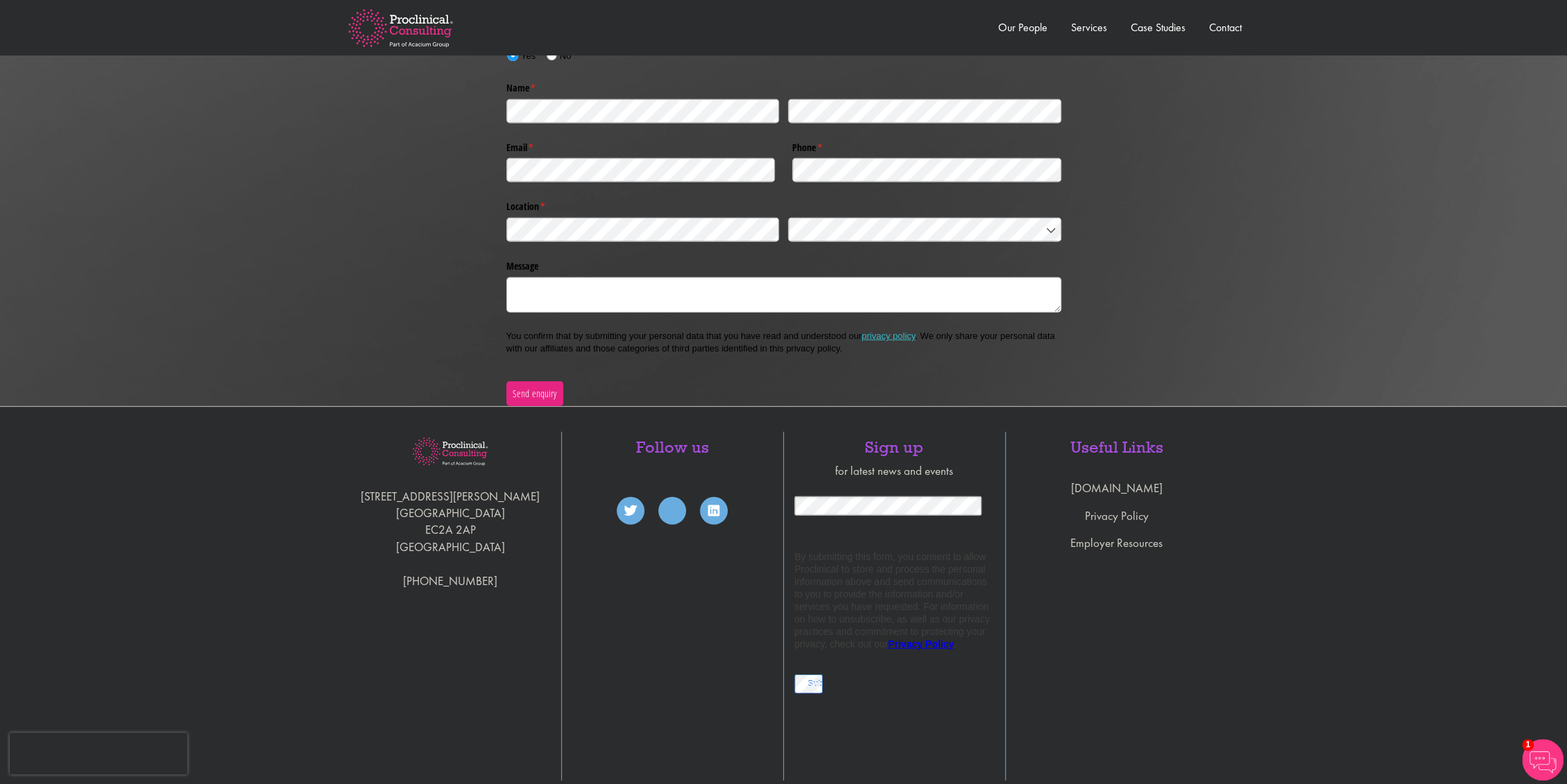
scroll to position [3348, 0]
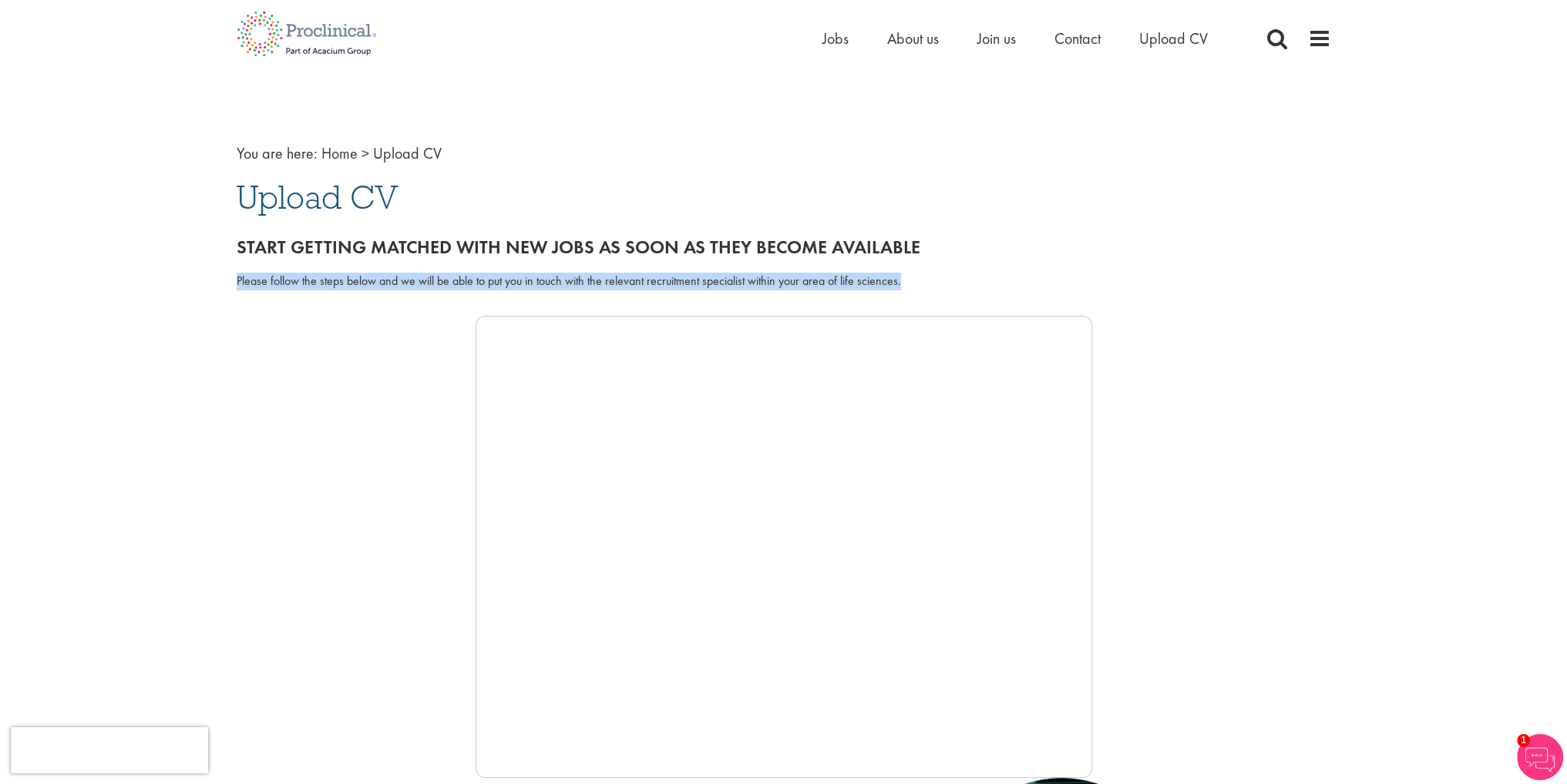
drag, startPoint x: 232, startPoint y: 278, endPoint x: 909, endPoint y: 282, distance: 677.0
click at [909, 282] on div "You are here: Home > Upload CV Upload CV Start getting matched with new jobs as…" at bounding box center [784, 593] width 1118 height 971
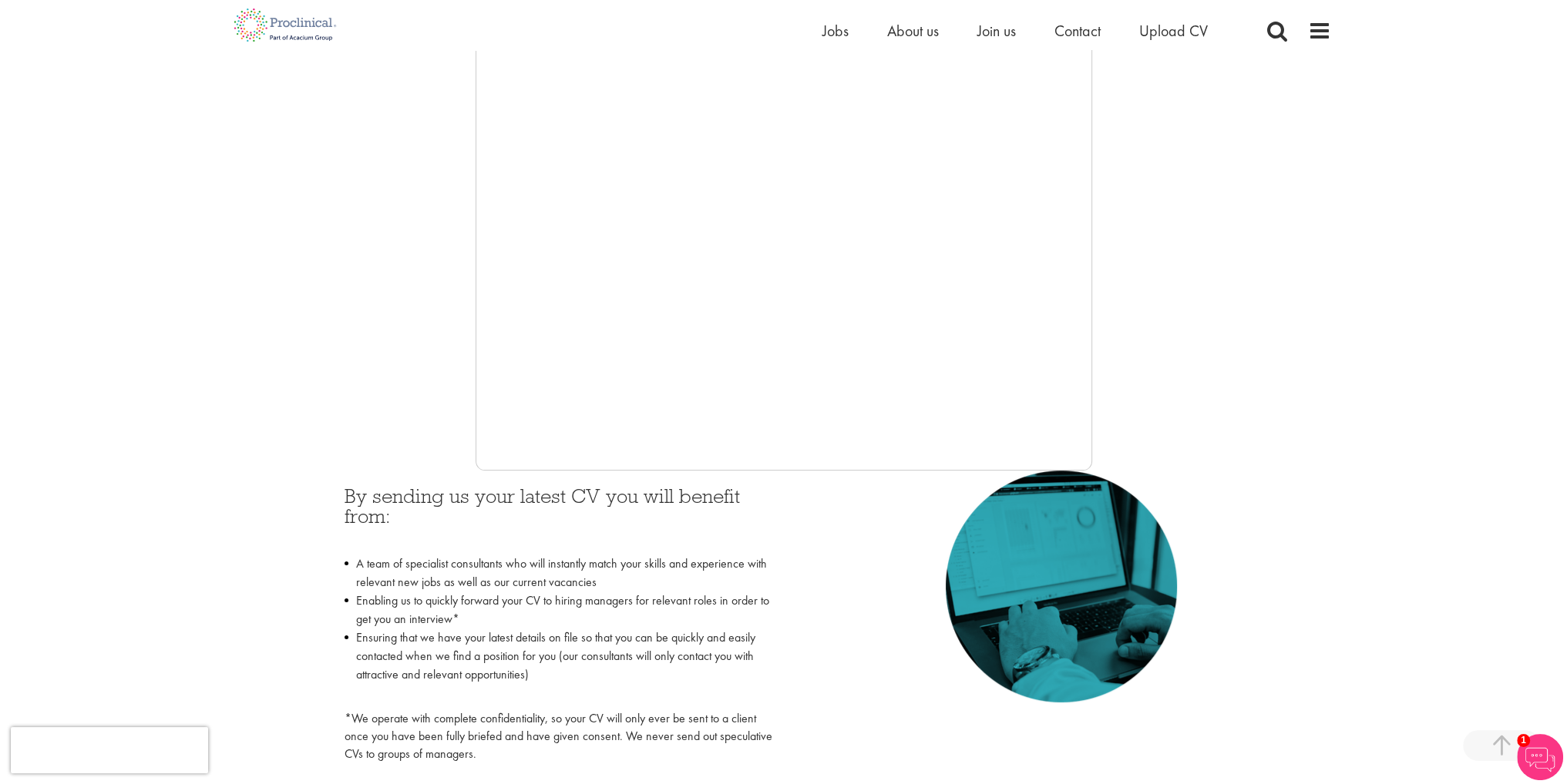
scroll to position [308, 0]
click at [356, 312] on div at bounding box center [784, 238] width 1094 height 462
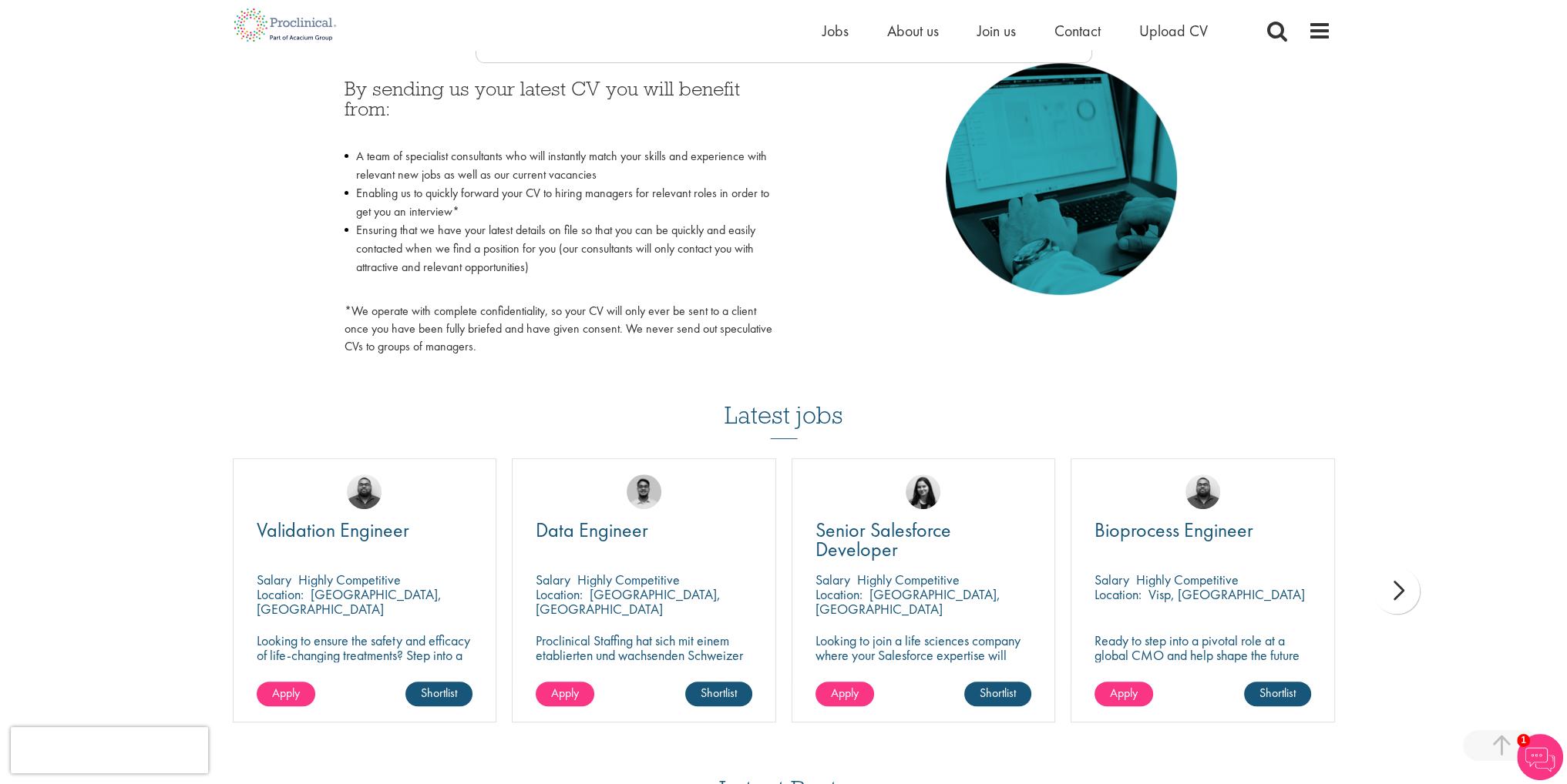
scroll to position [770, 0]
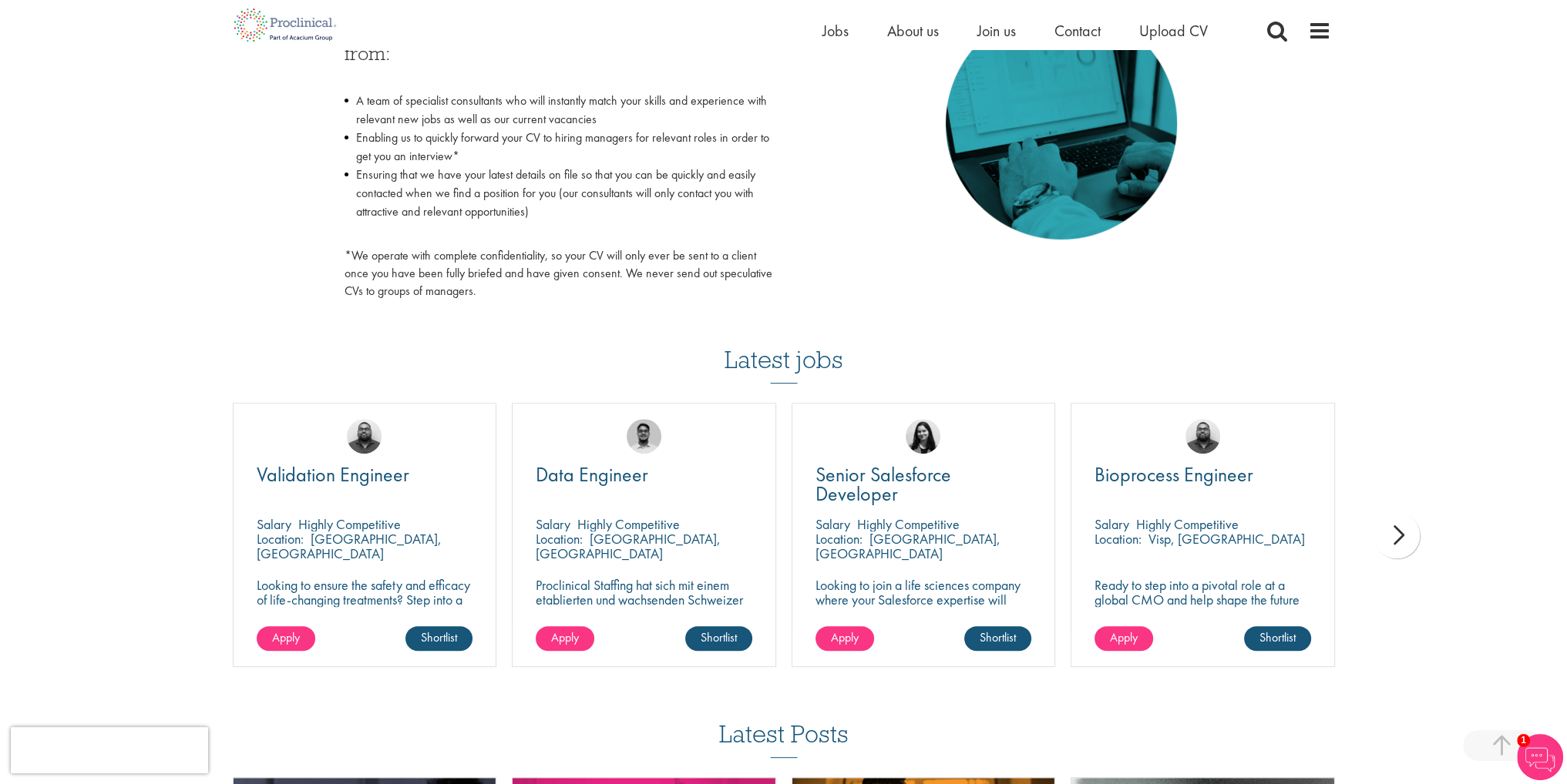
click at [1392, 531] on div "next" at bounding box center [1397, 535] width 46 height 46
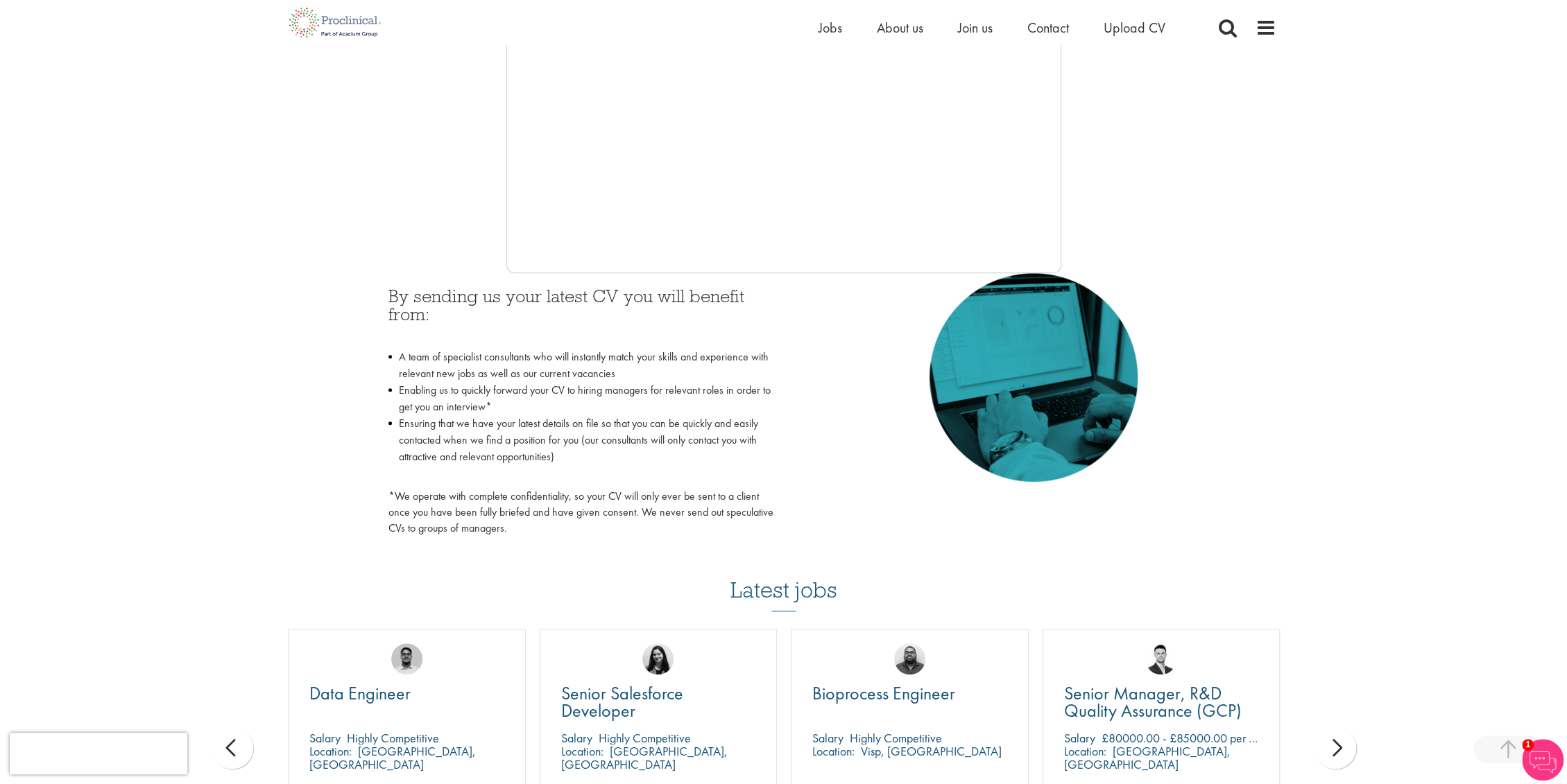
scroll to position [194, 0]
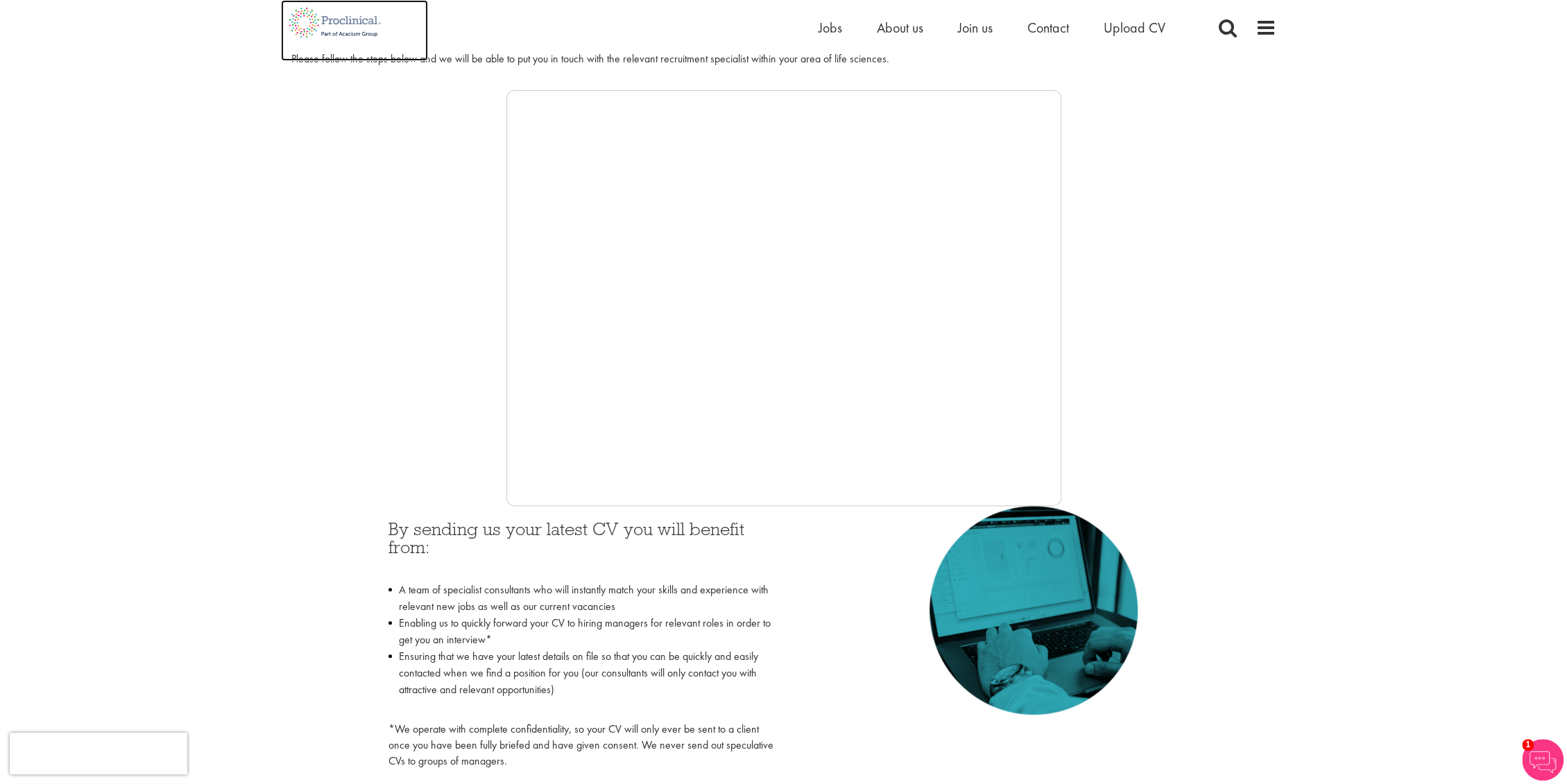
click at [350, 18] on img at bounding box center [336, 22] width 109 height 45
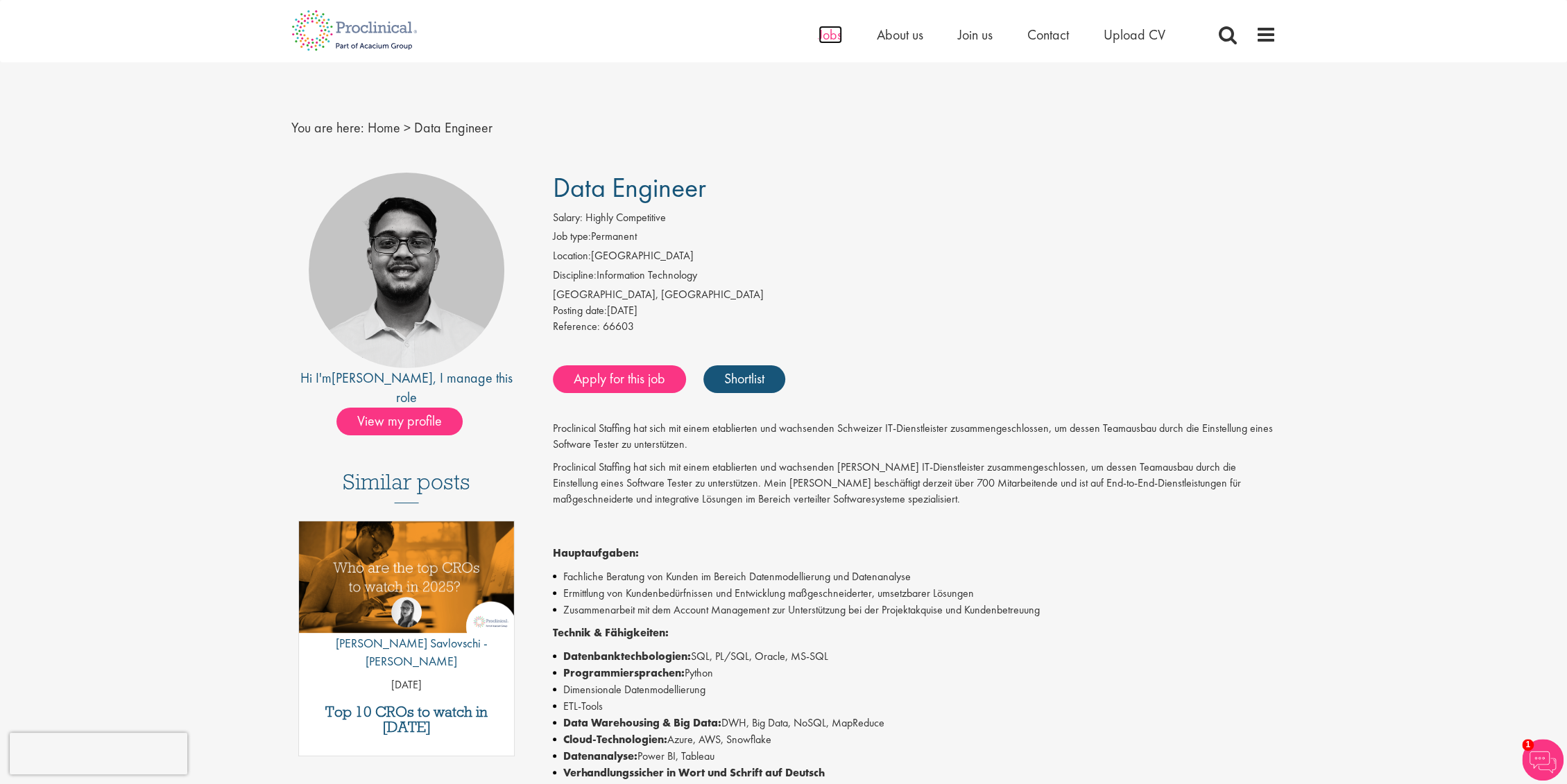
click at [821, 34] on span "Jobs" at bounding box center [830, 34] width 23 height 18
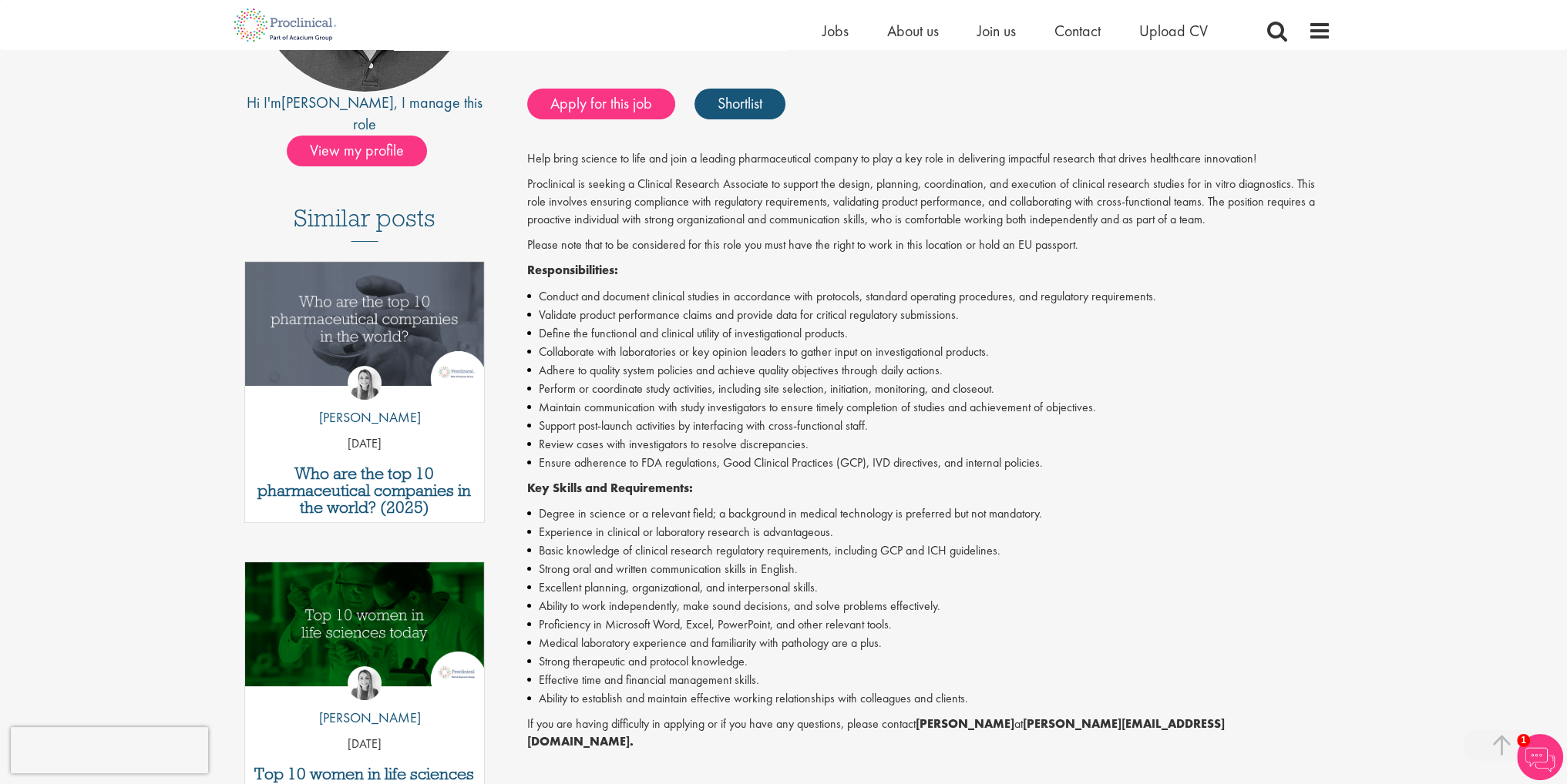
scroll to position [308, 0]
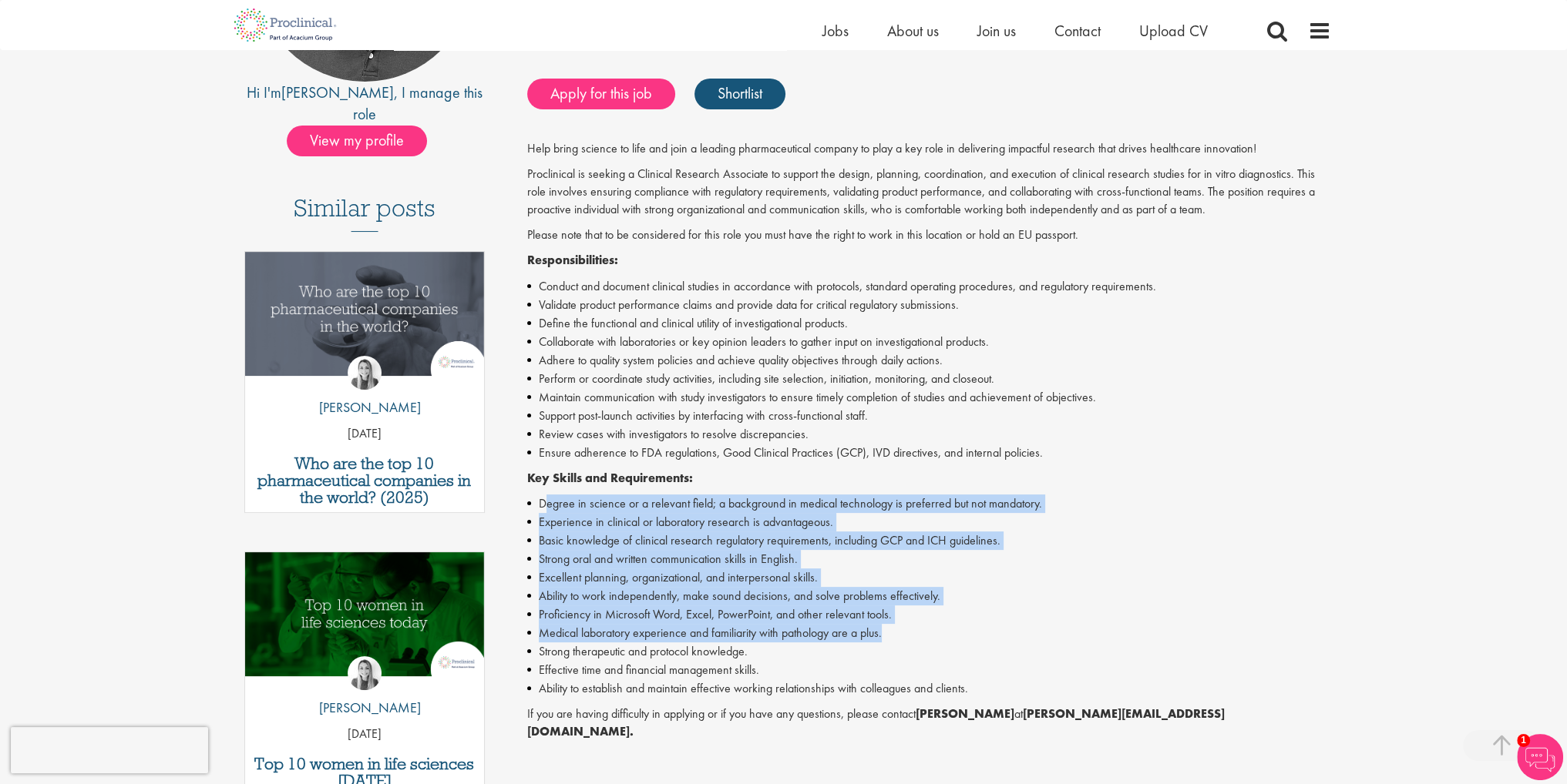
drag, startPoint x: 543, startPoint y: 506, endPoint x: 971, endPoint y: 631, distance: 445.9
click at [971, 631] on ul "Degree in science or a relevant field; a background in medical technology is pr…" at bounding box center [929, 596] width 804 height 203
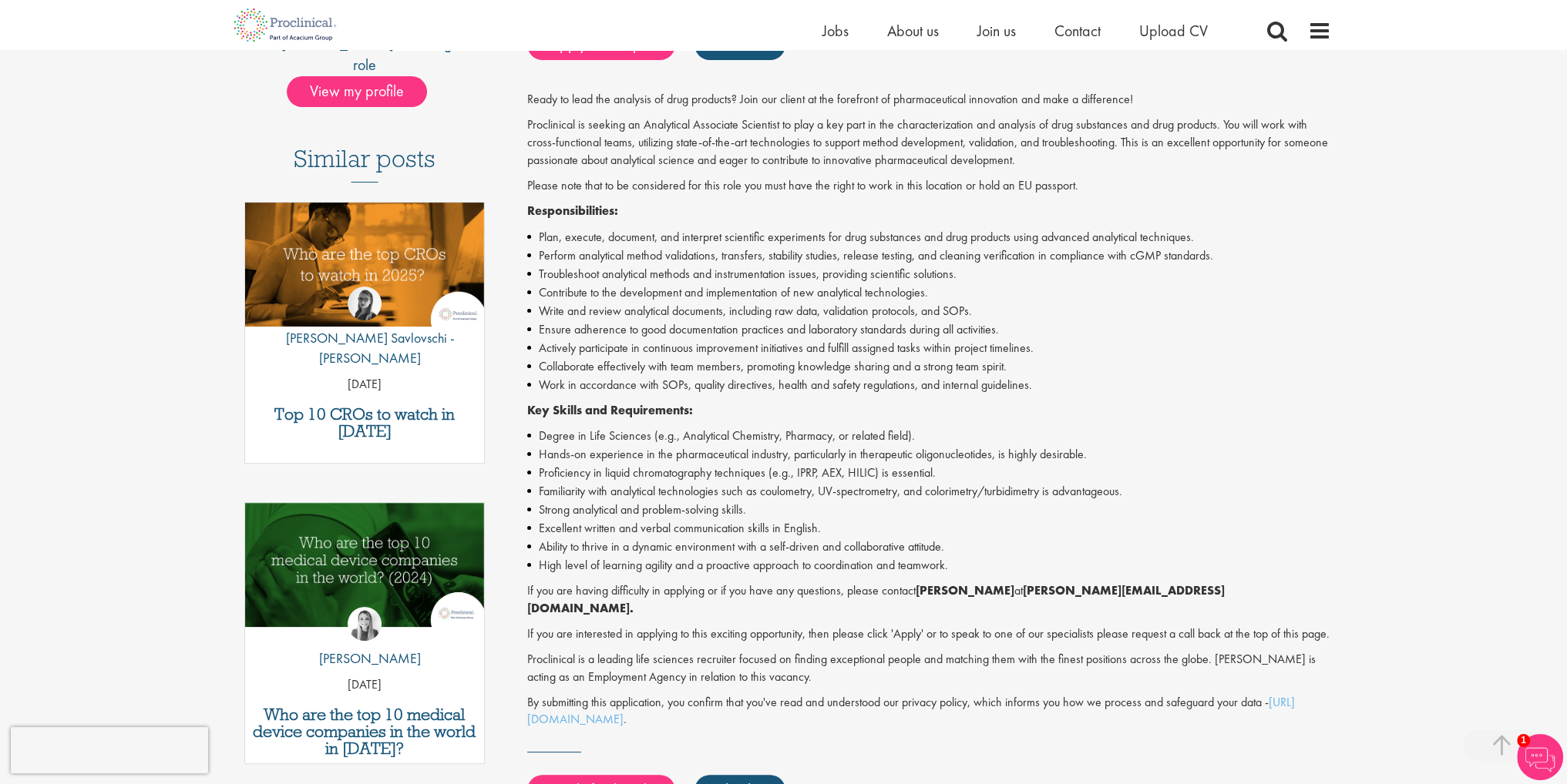
scroll to position [386, 0]
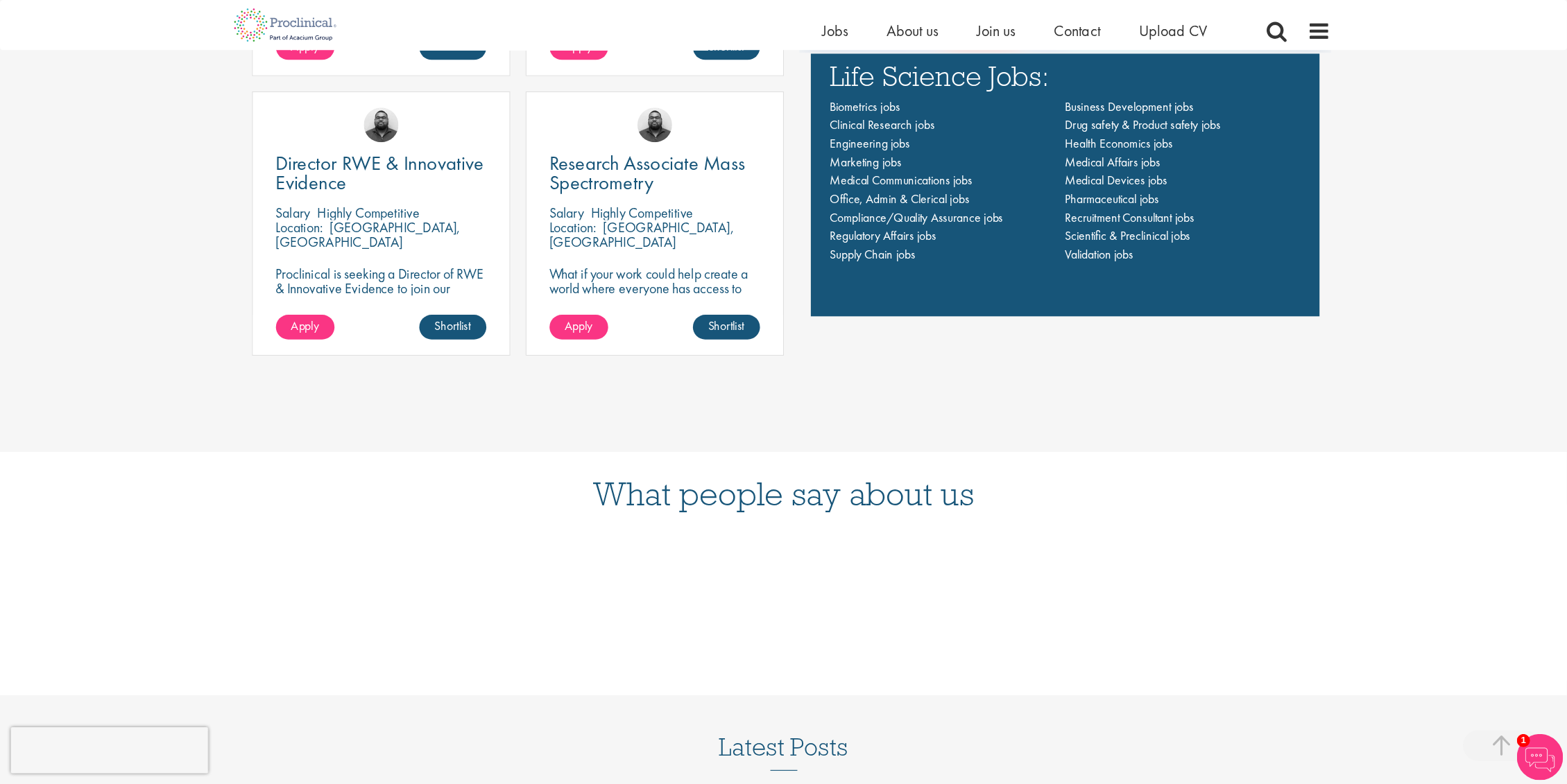
scroll to position [971, 0]
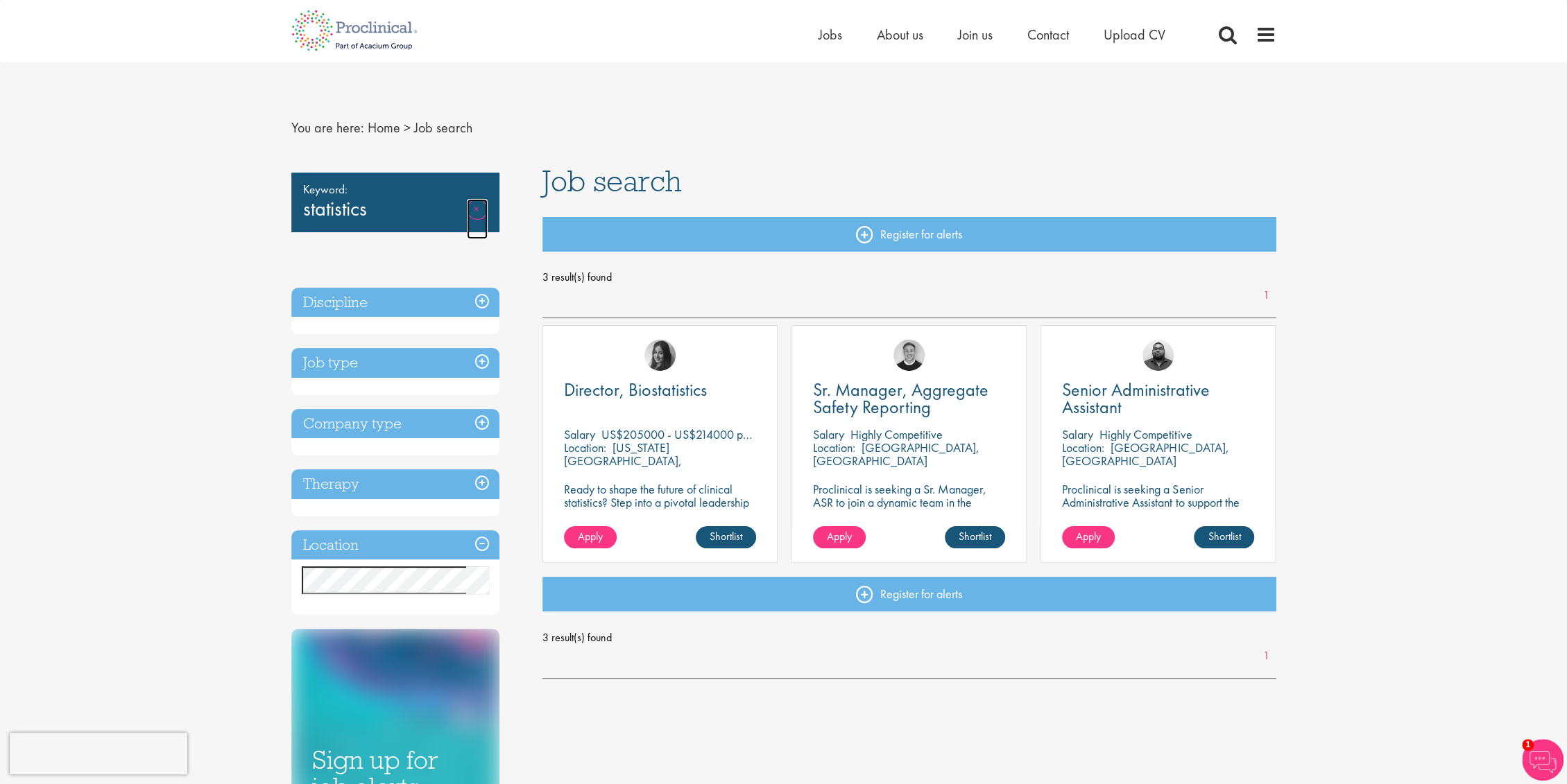
click at [479, 209] on link "Remove" at bounding box center [477, 219] width 21 height 40
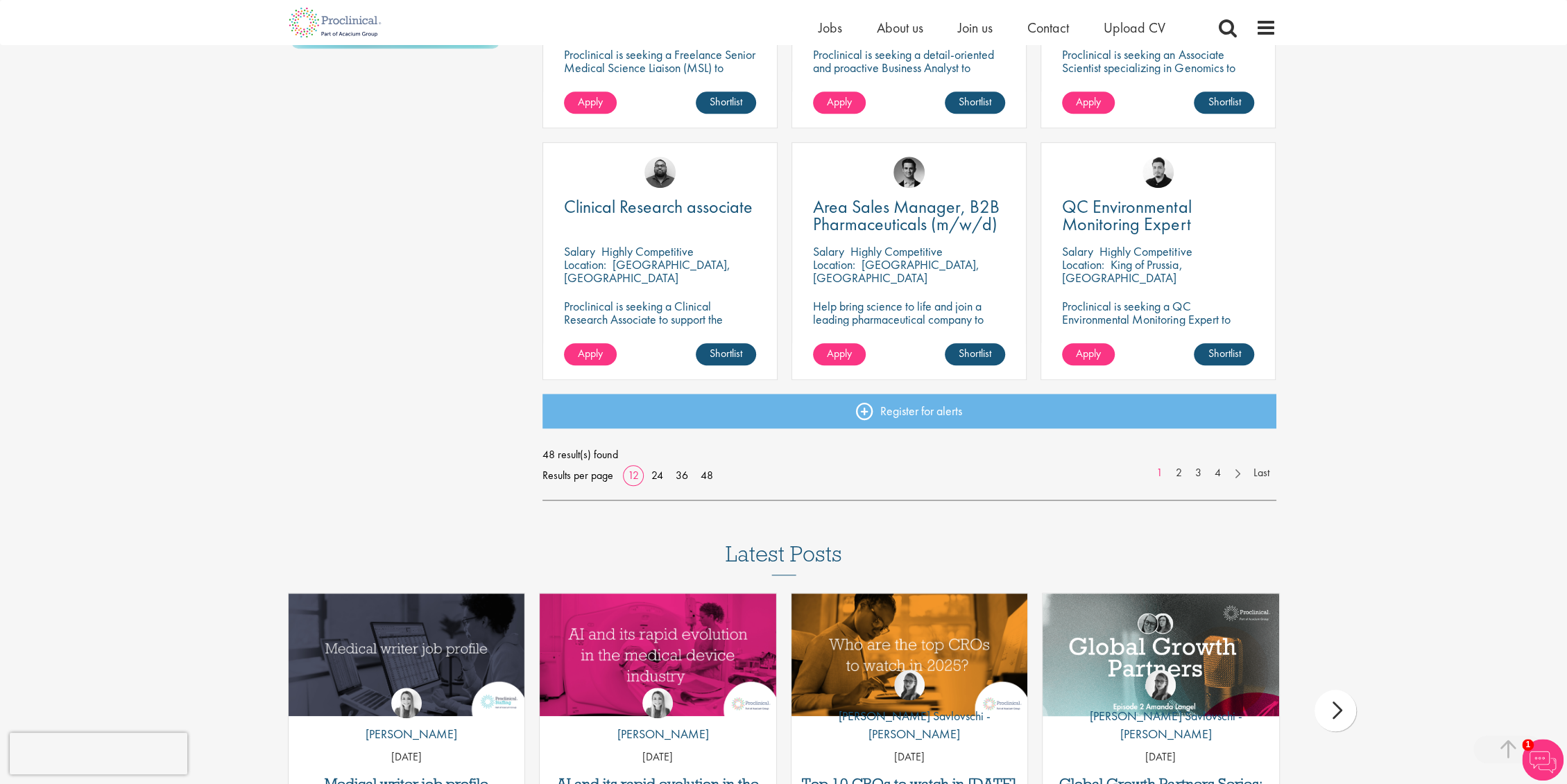
scroll to position [921, 0]
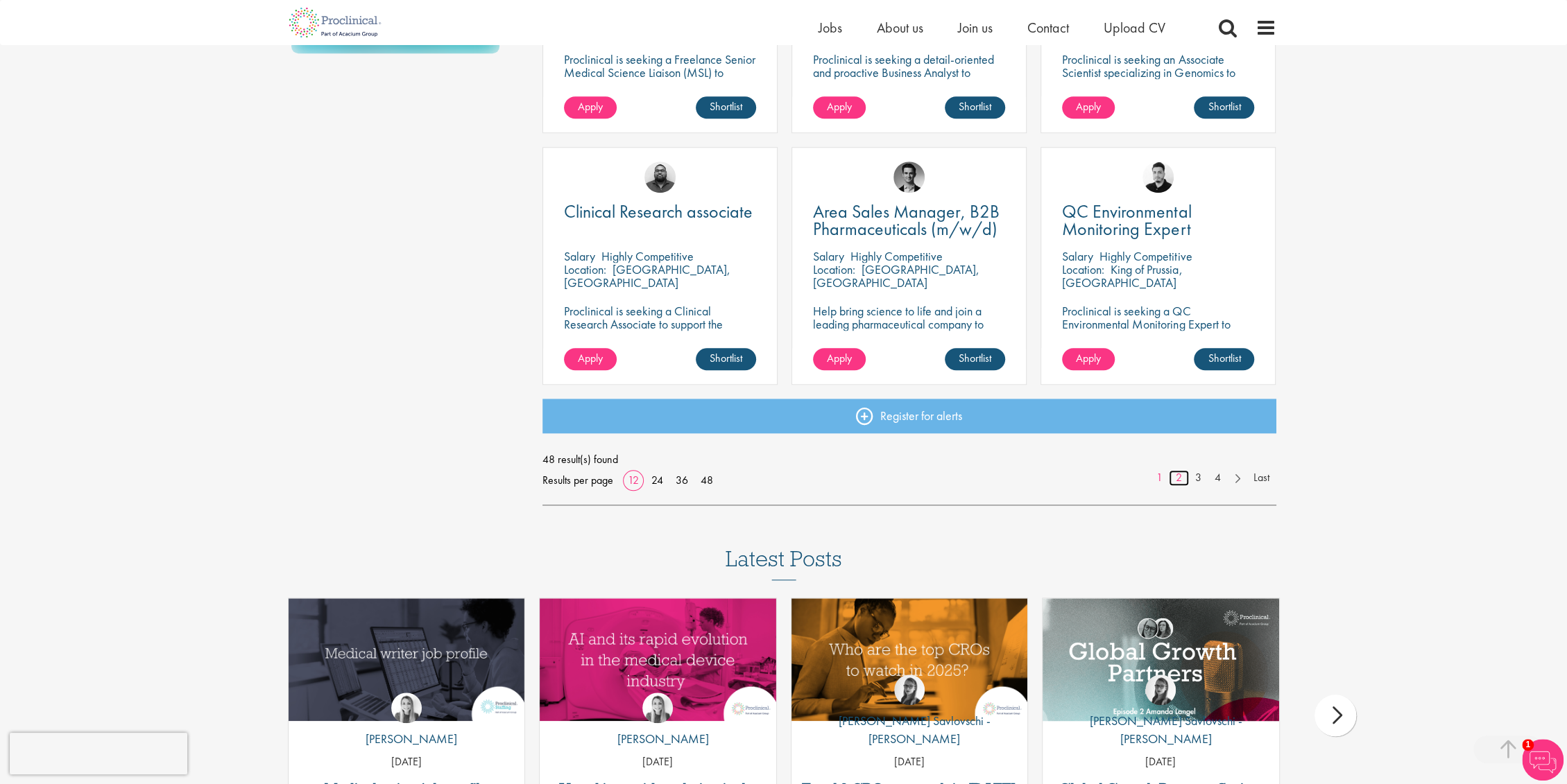
click at [1173, 473] on link "2" at bounding box center [1179, 478] width 20 height 16
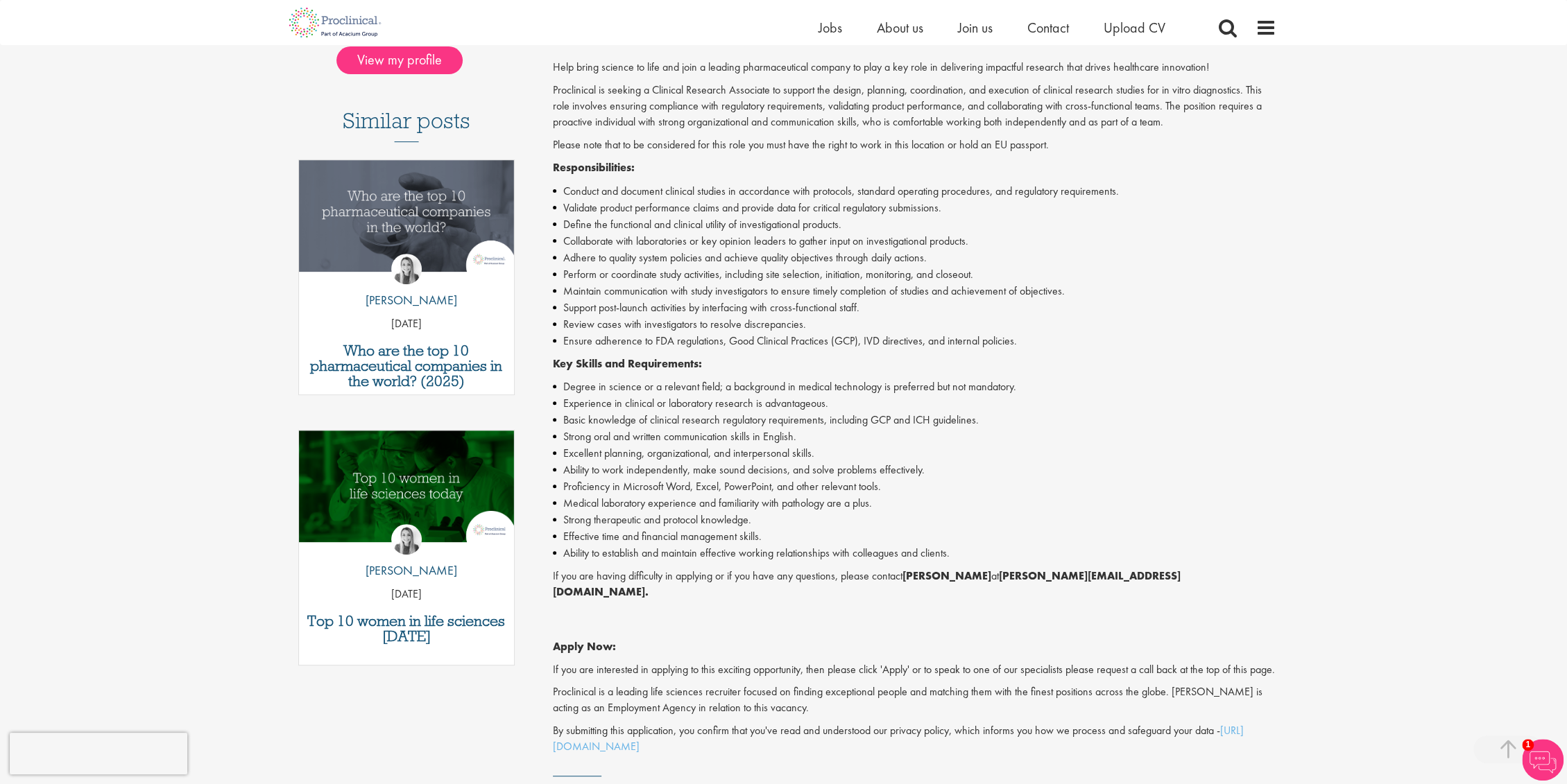
scroll to position [385, 0]
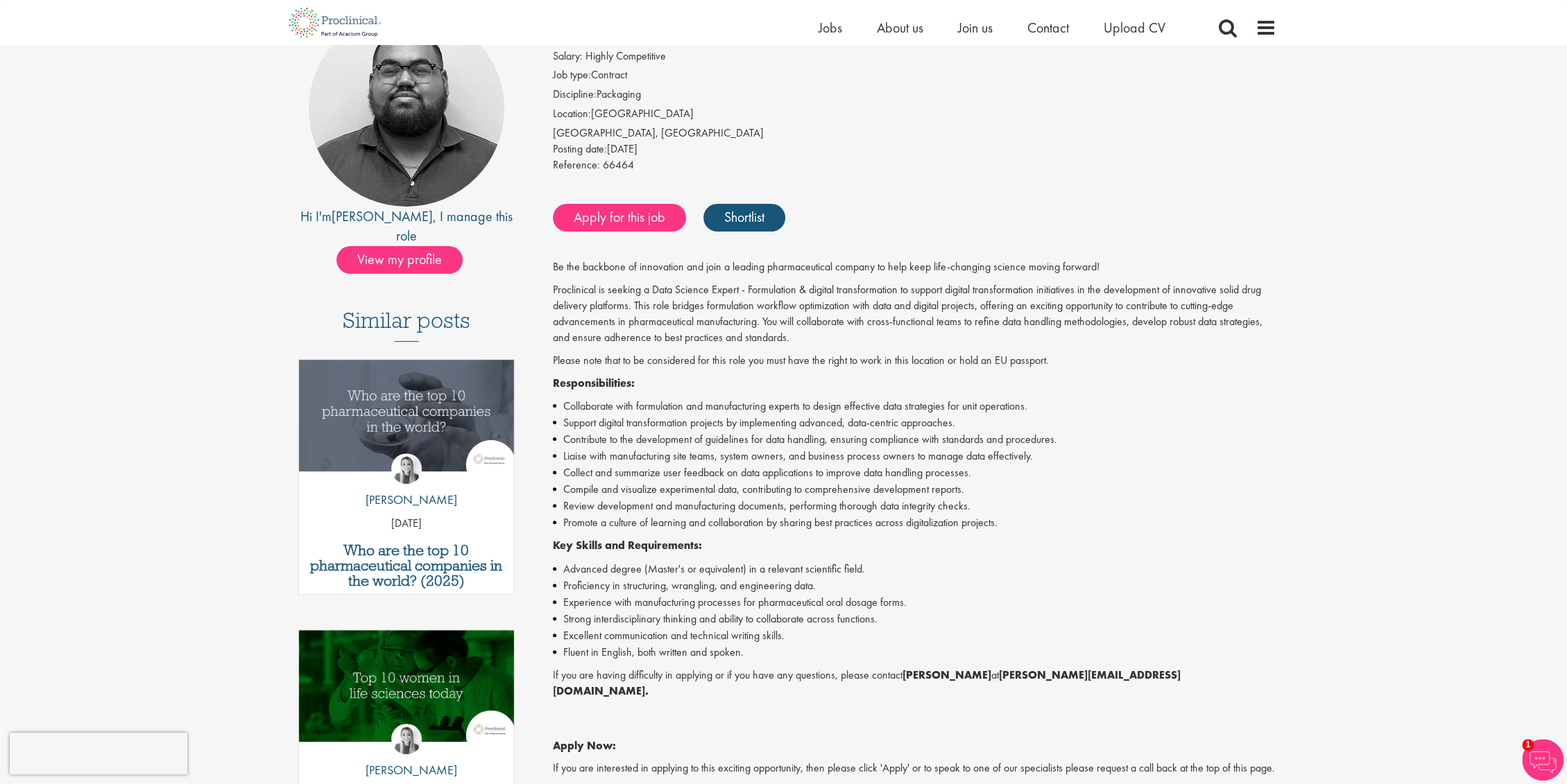
scroll to position [154, 0]
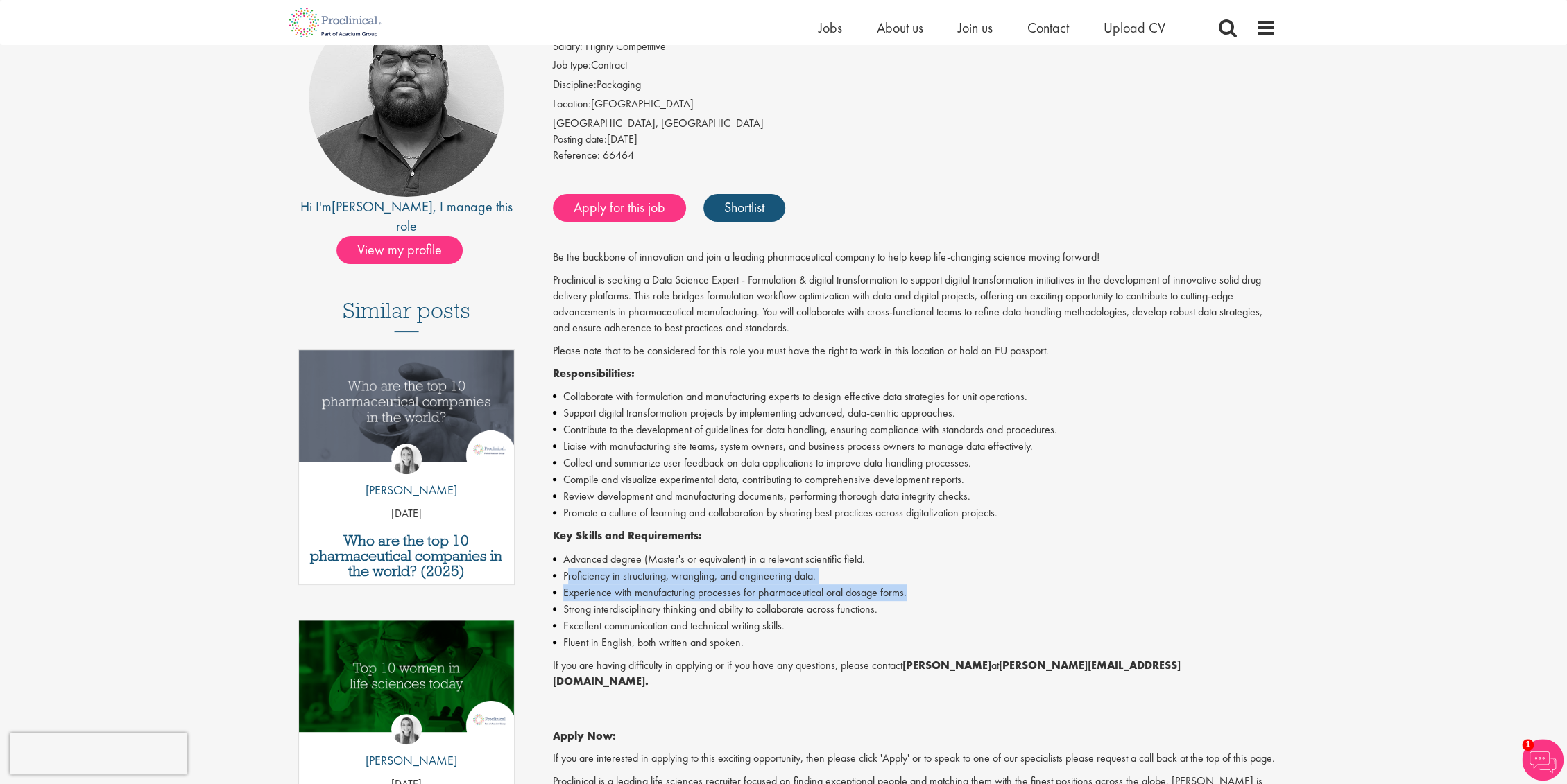
drag, startPoint x: 566, startPoint y: 577, endPoint x: 929, endPoint y: 597, distance: 363.6
click at [929, 597] on ul "Advanced degree (Master's or equivalent) in a relevant scientific field. Profic…" at bounding box center [914, 601] width 724 height 100
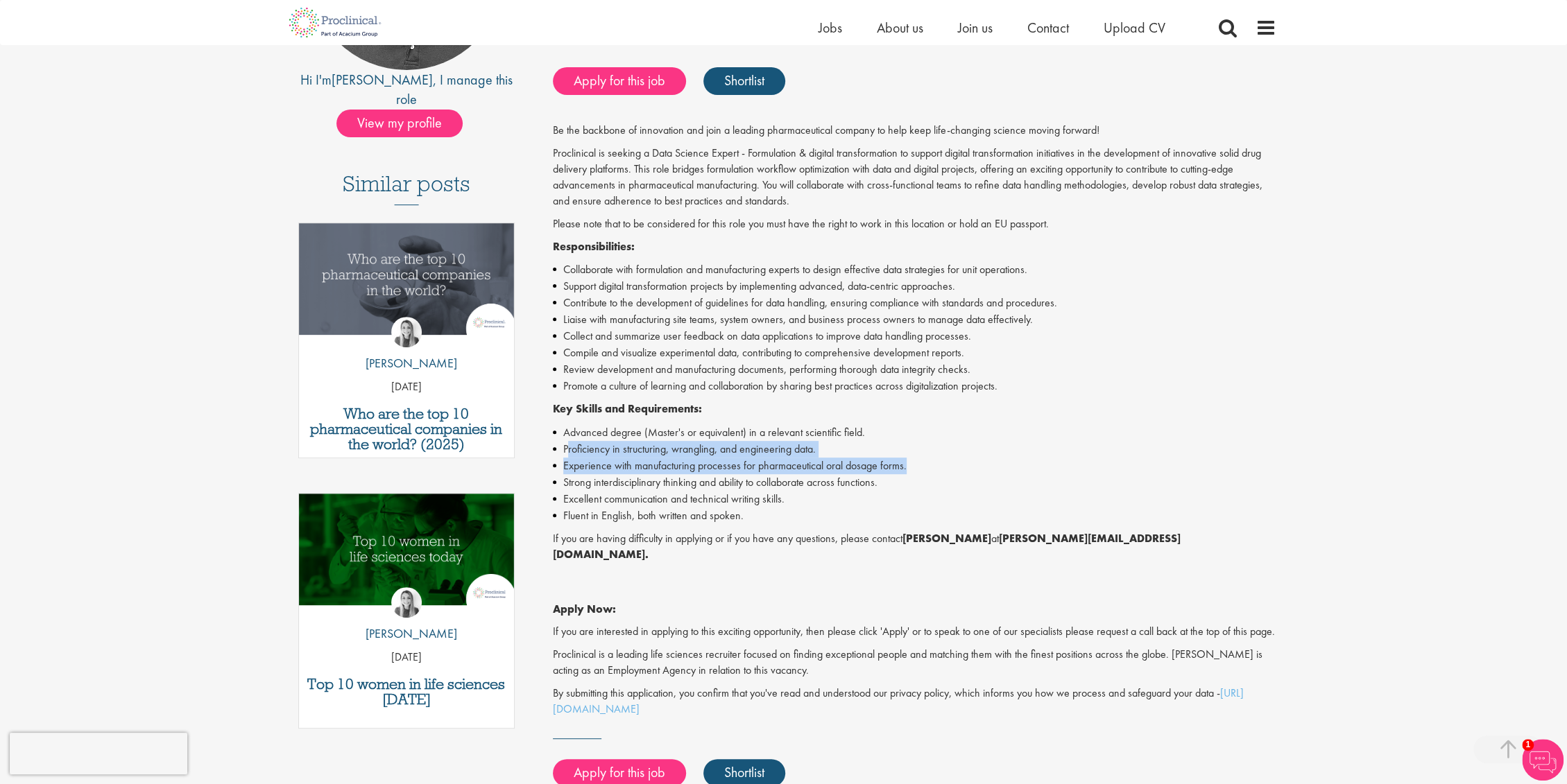
scroll to position [308, 0]
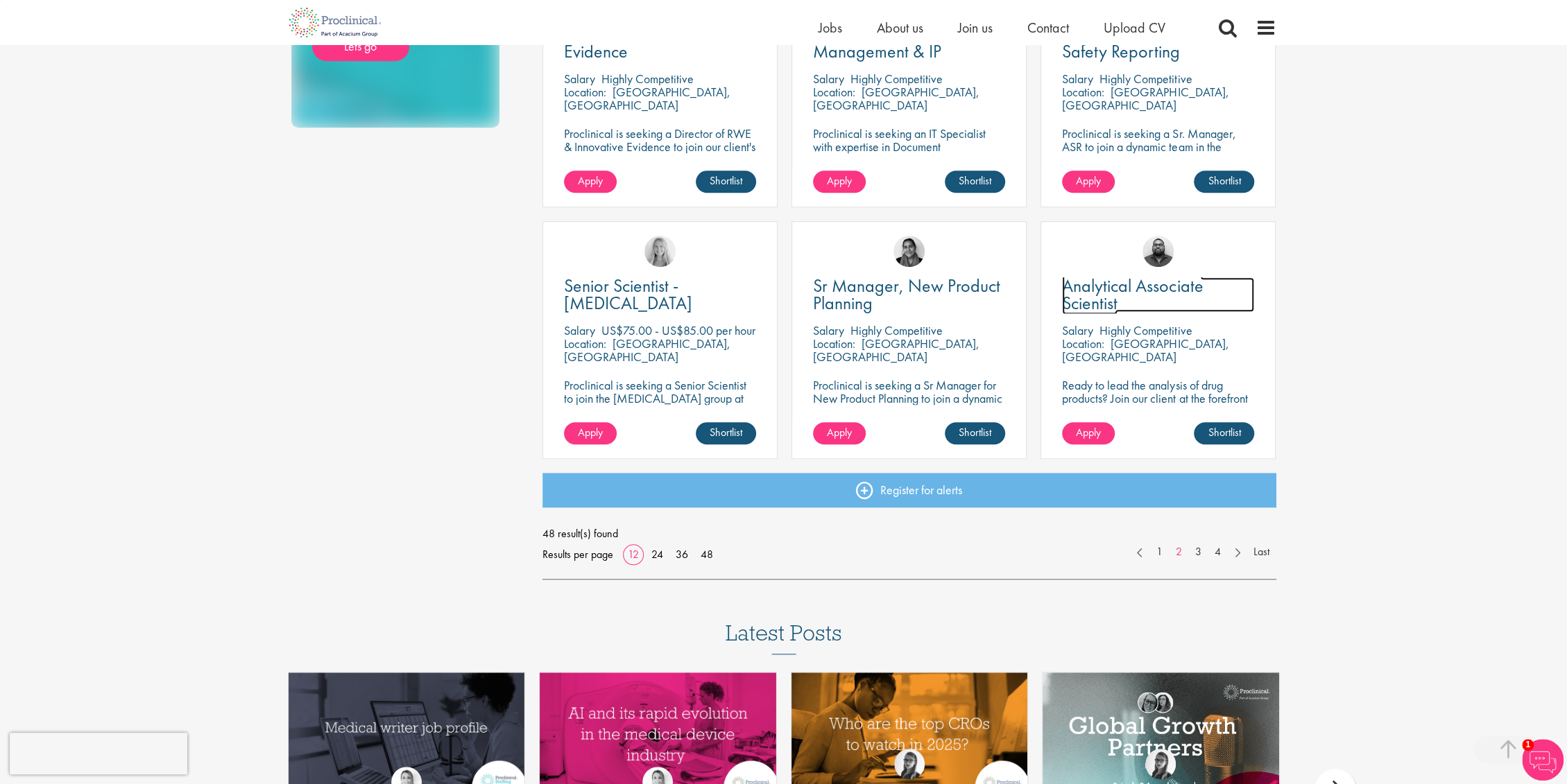
scroll to position [848, 0]
click at [1194, 552] on link "3" at bounding box center [1198, 552] width 20 height 16
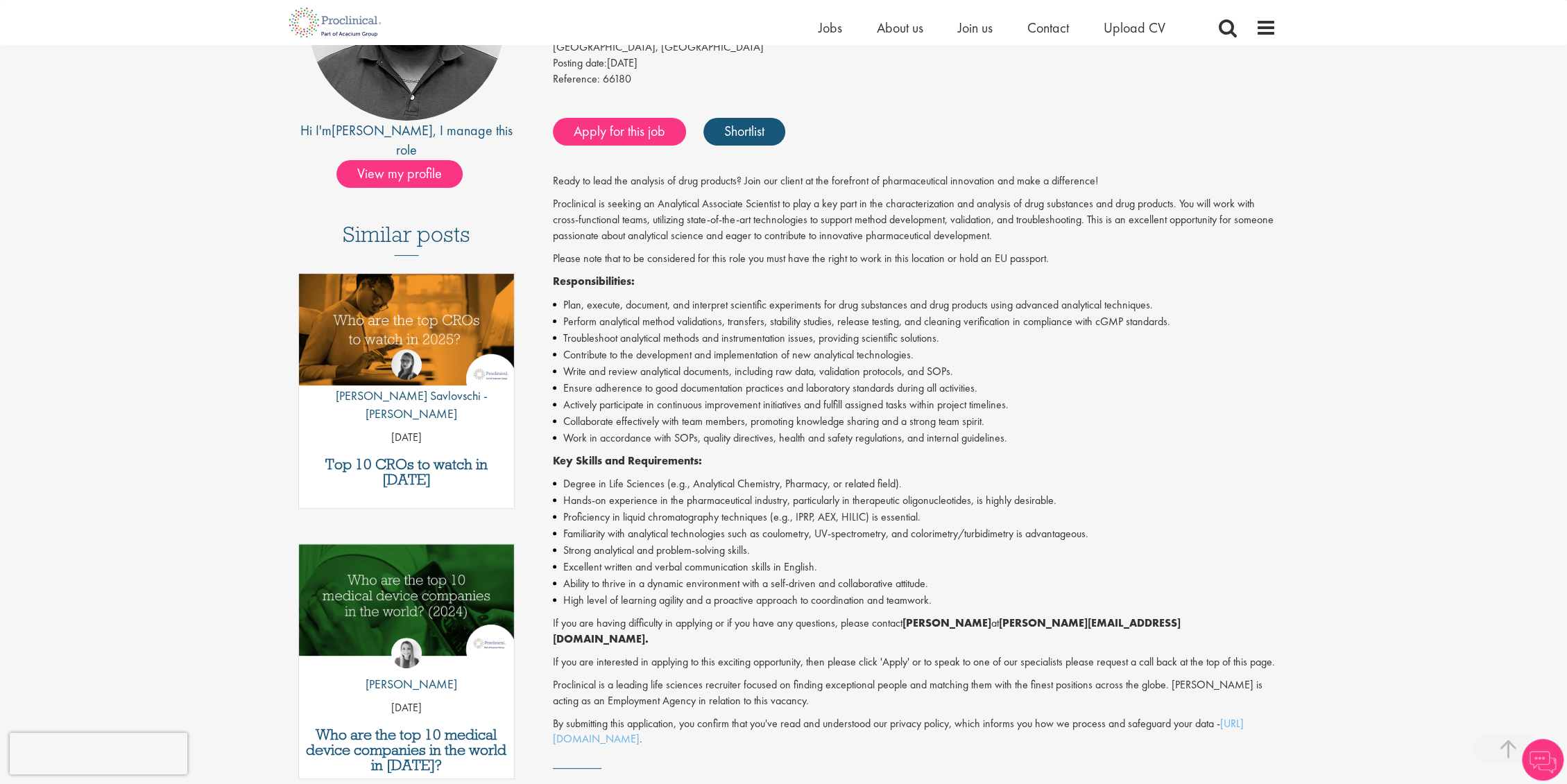
scroll to position [231, 0]
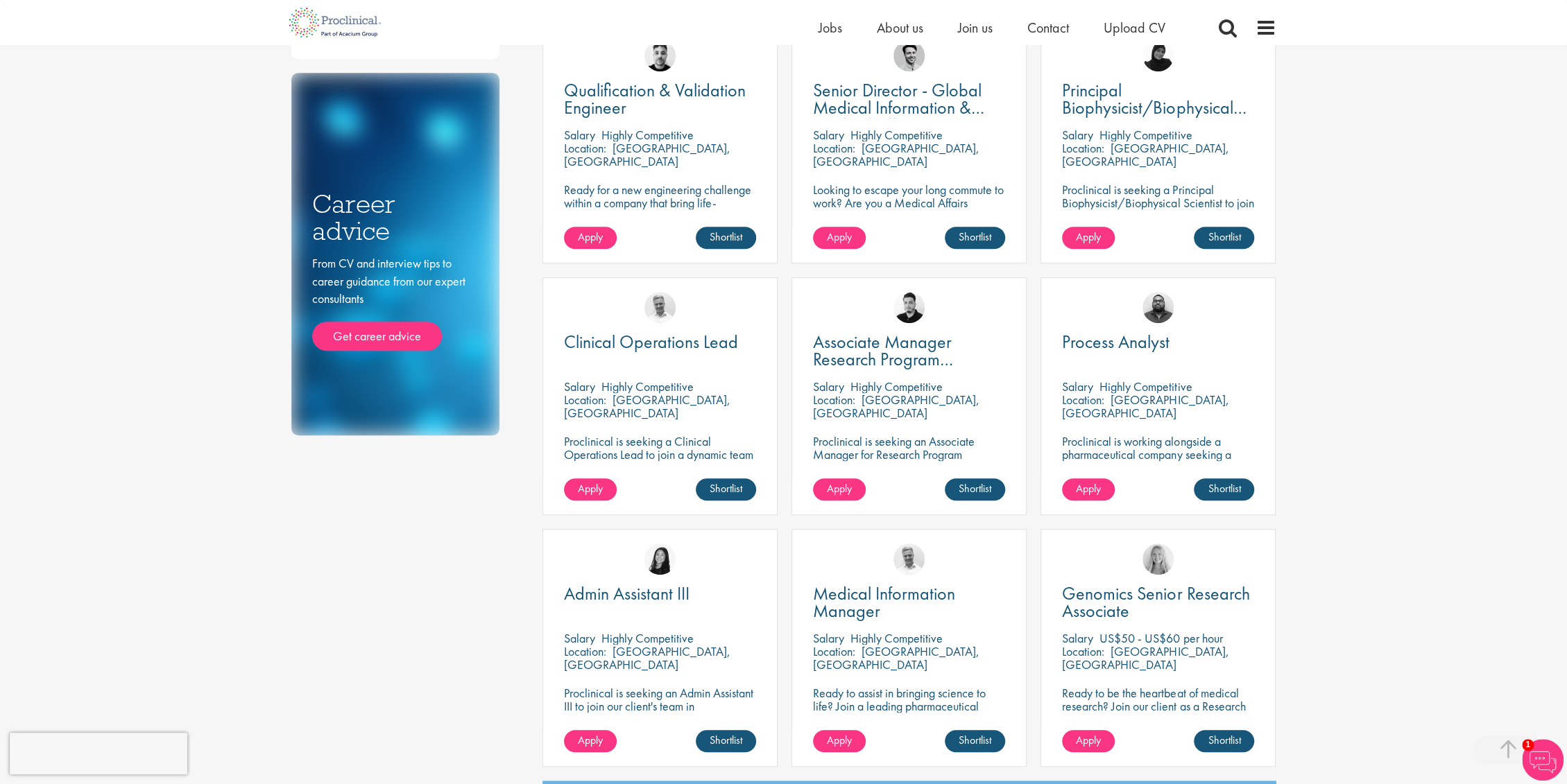
scroll to position [693, 0]
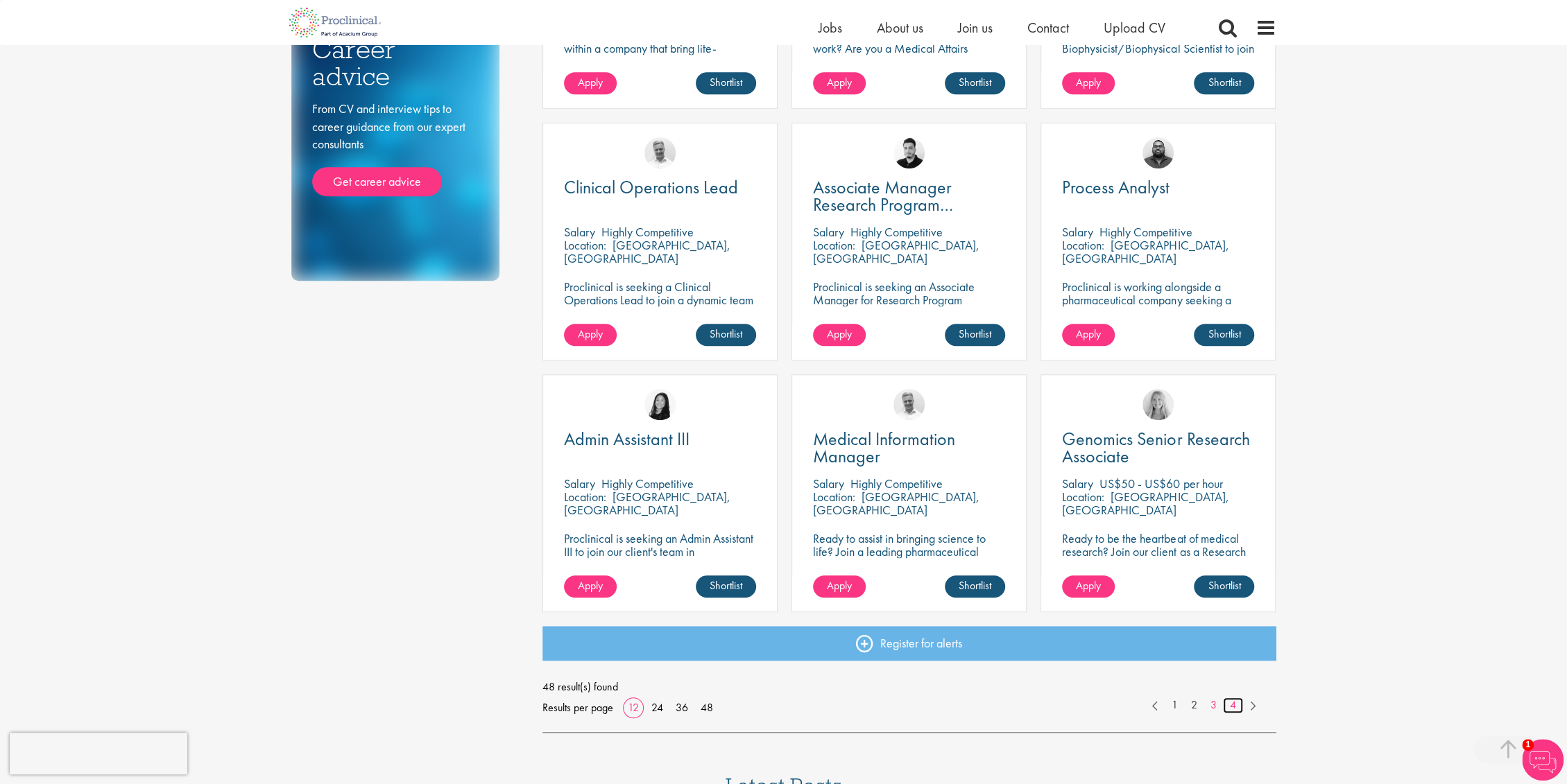
click at [1232, 707] on link "4" at bounding box center [1233, 705] width 20 height 16
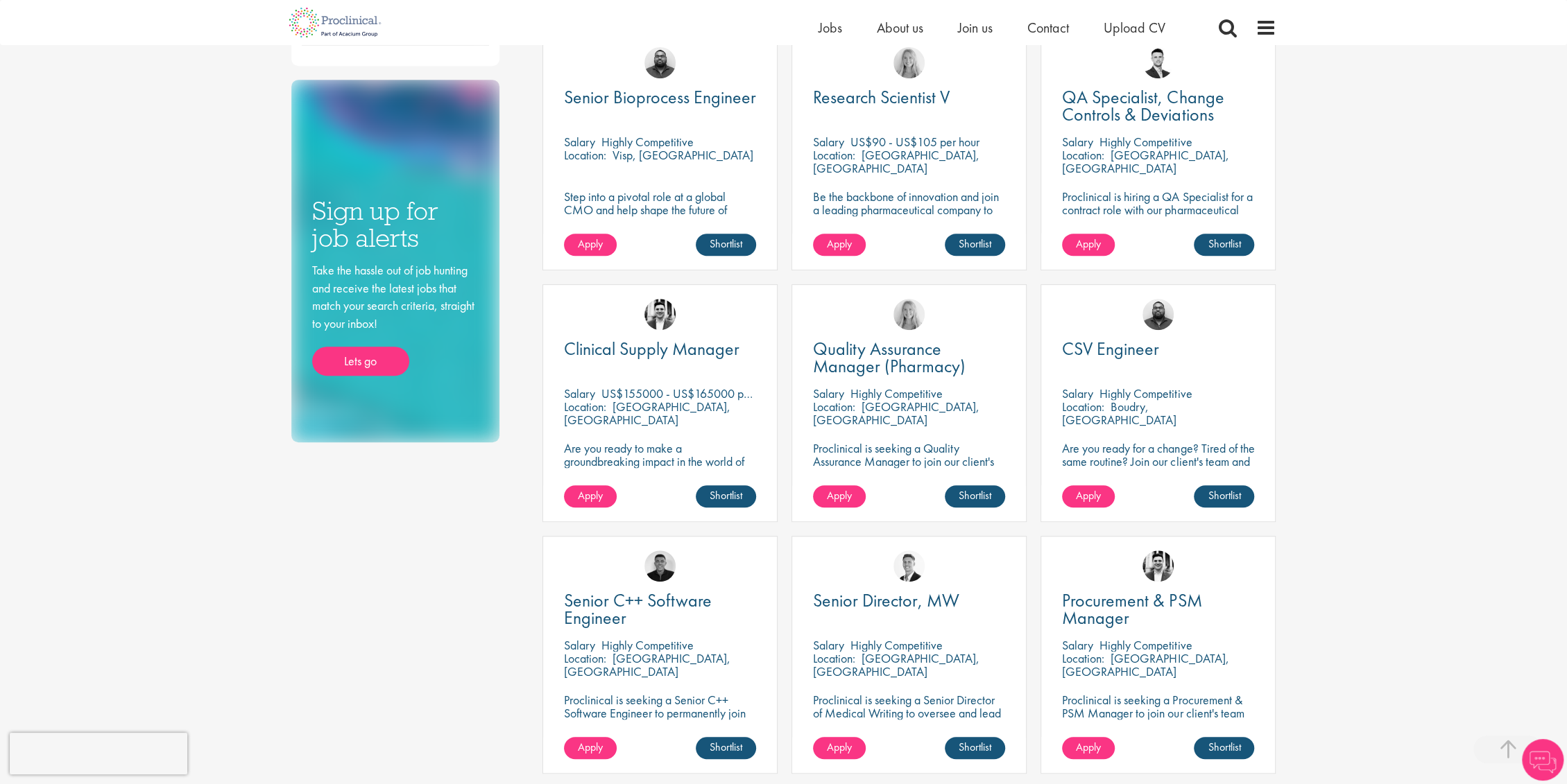
scroll to position [693, 0]
